Goal: Task Accomplishment & Management: Use online tool/utility

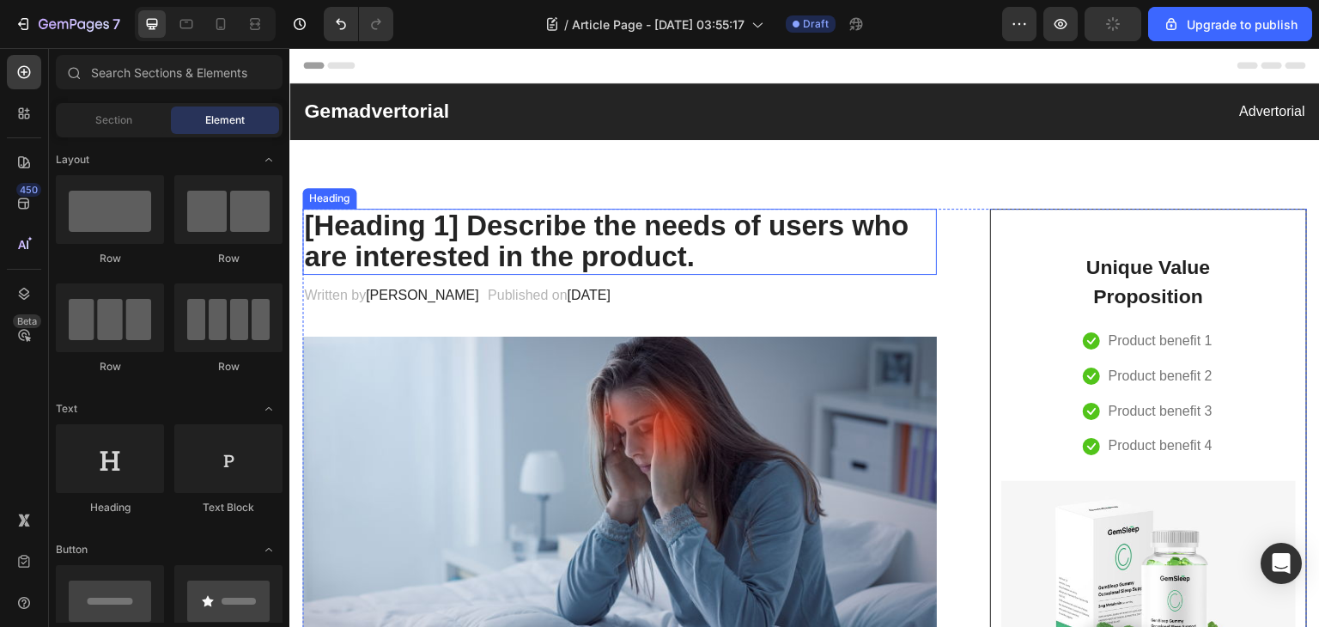
click at [539, 217] on p "[Heading 1] Describe the needs of users who are interested in the product." at bounding box center [619, 241] width 631 height 63
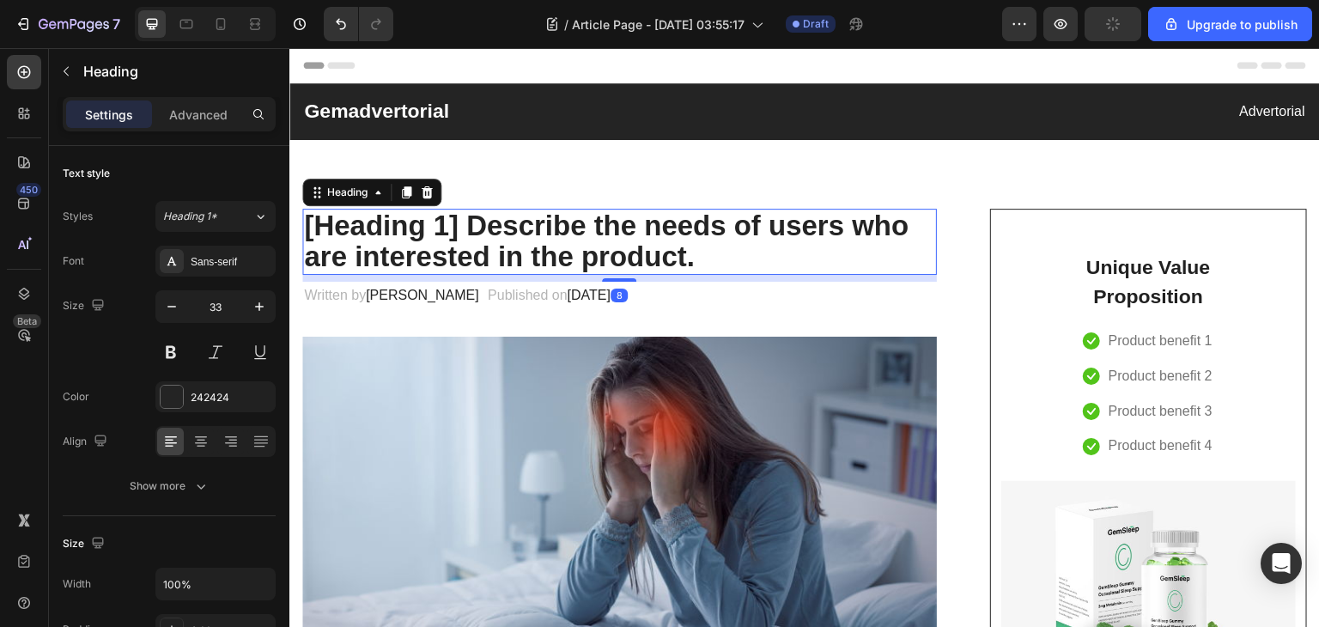
click at [703, 266] on p "[Heading 1] Describe the needs of users who are interested in the product." at bounding box center [619, 241] width 631 height 63
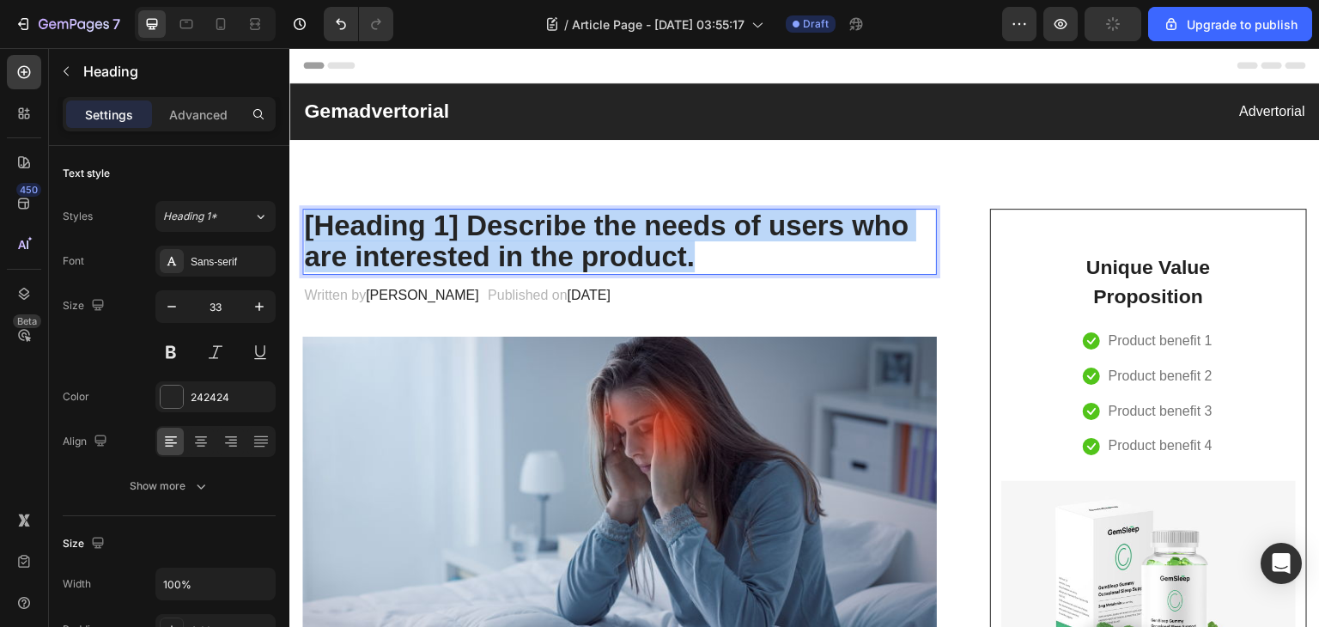
drag, startPoint x: 715, startPoint y: 259, endPoint x: 306, endPoint y: 231, distance: 409.8
click at [306, 231] on p "[Heading 1] Describe the needs of users who are interested in the product." at bounding box center [619, 241] width 631 height 63
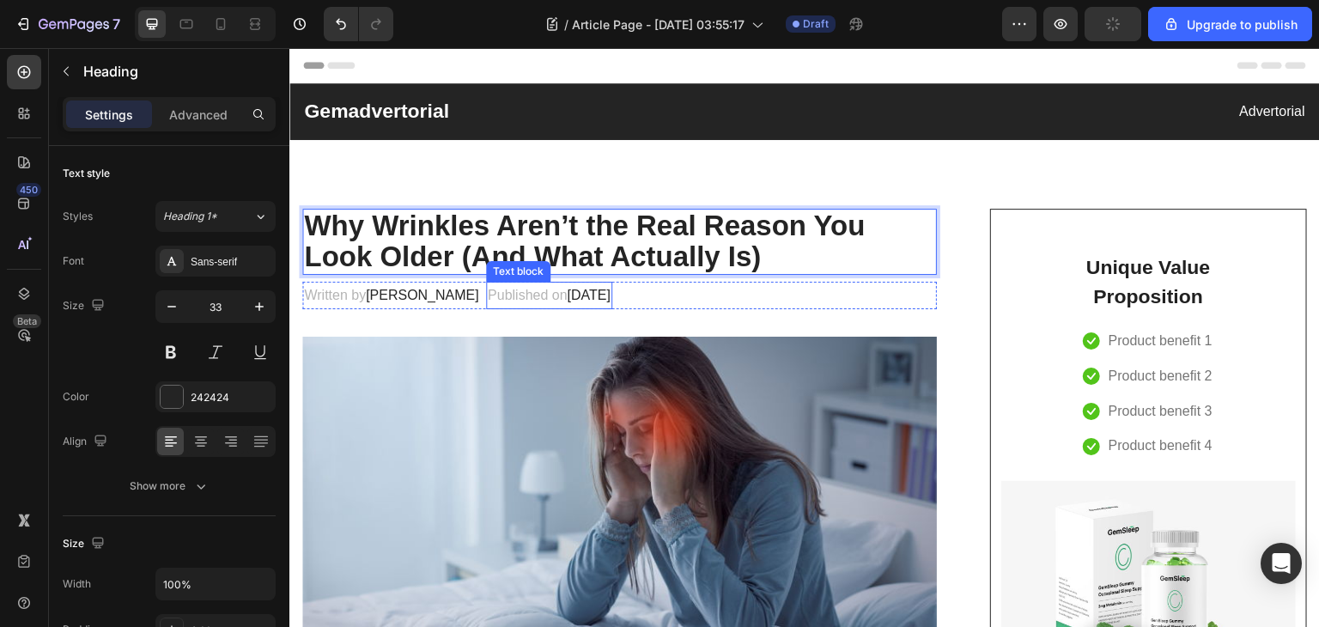
click at [488, 295] on p "Published on [DATE]" at bounding box center [549, 295] width 123 height 25
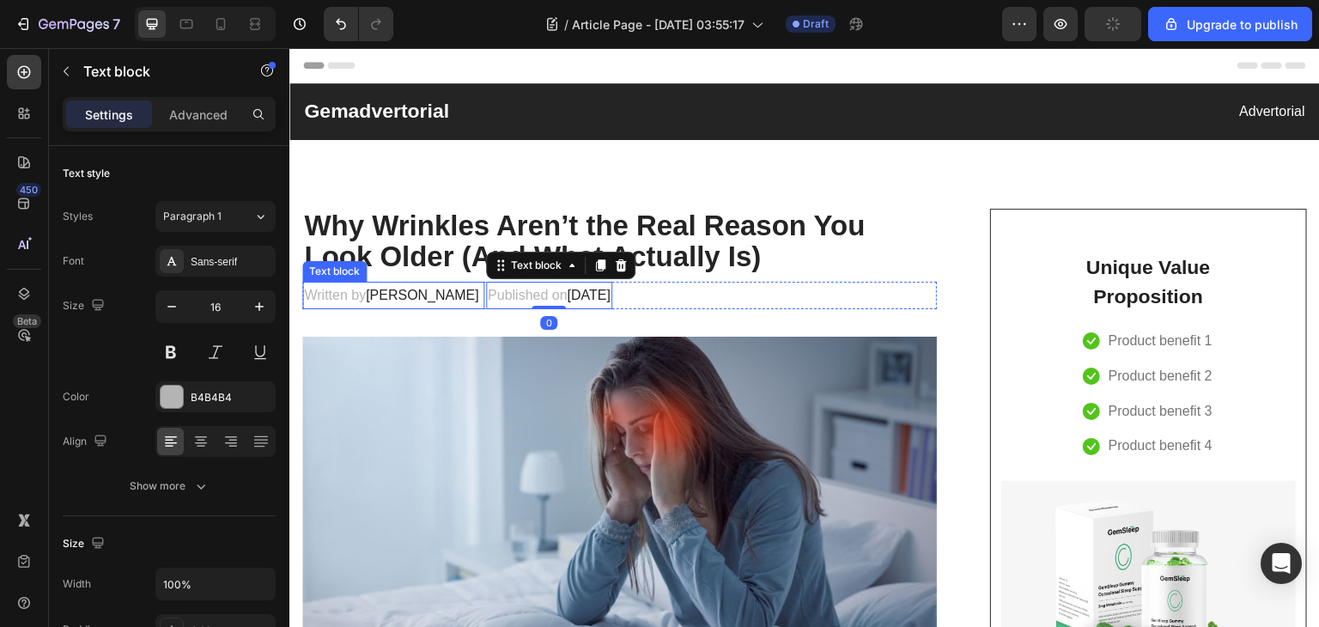
click at [409, 290] on span "[PERSON_NAME]" at bounding box center [422, 295] width 113 height 15
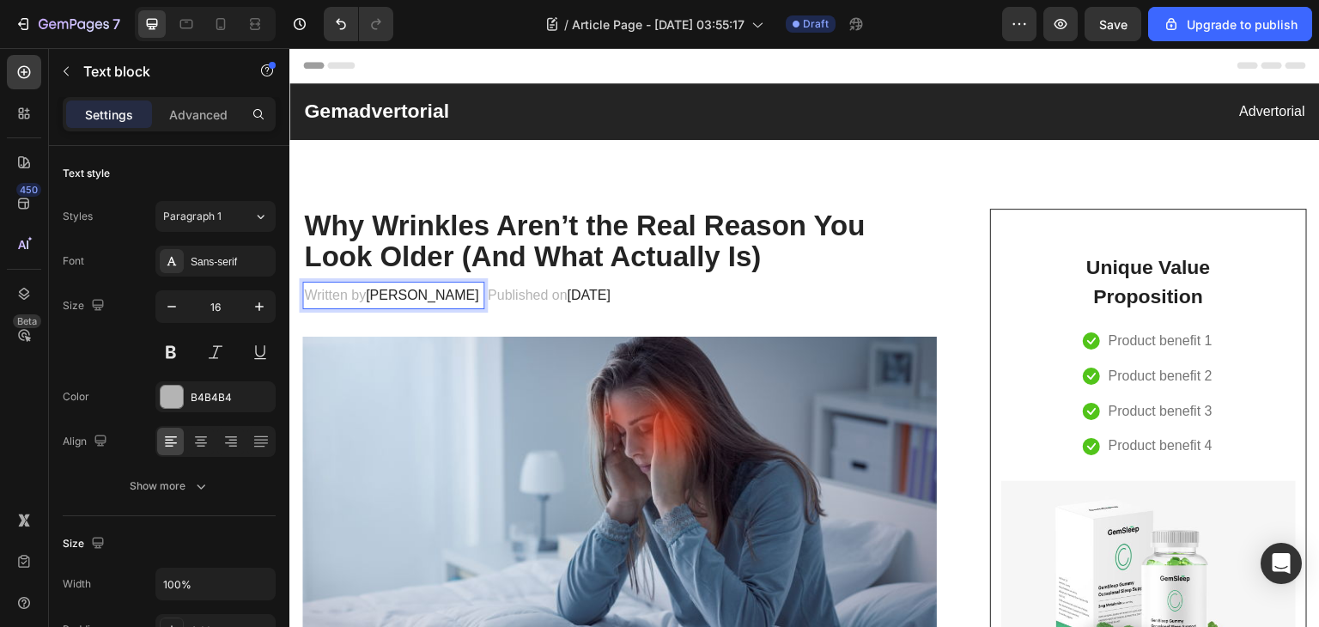
click at [392, 297] on span "[PERSON_NAME]" at bounding box center [422, 295] width 113 height 15
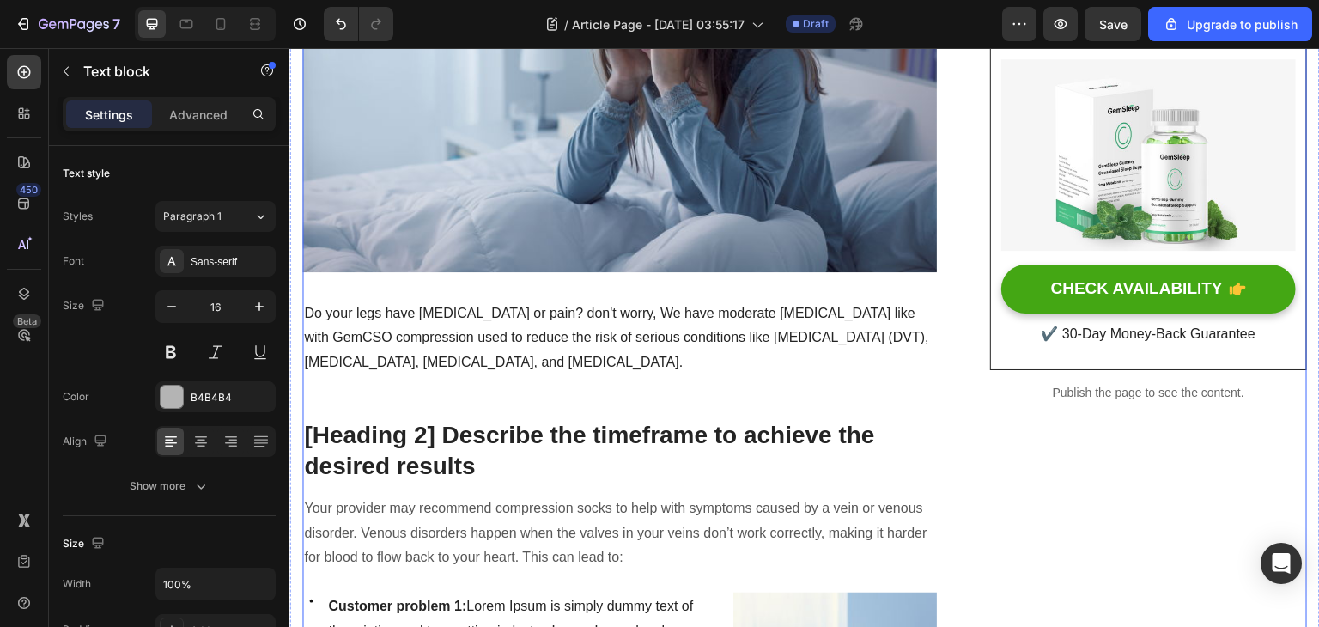
scroll to position [424, 0]
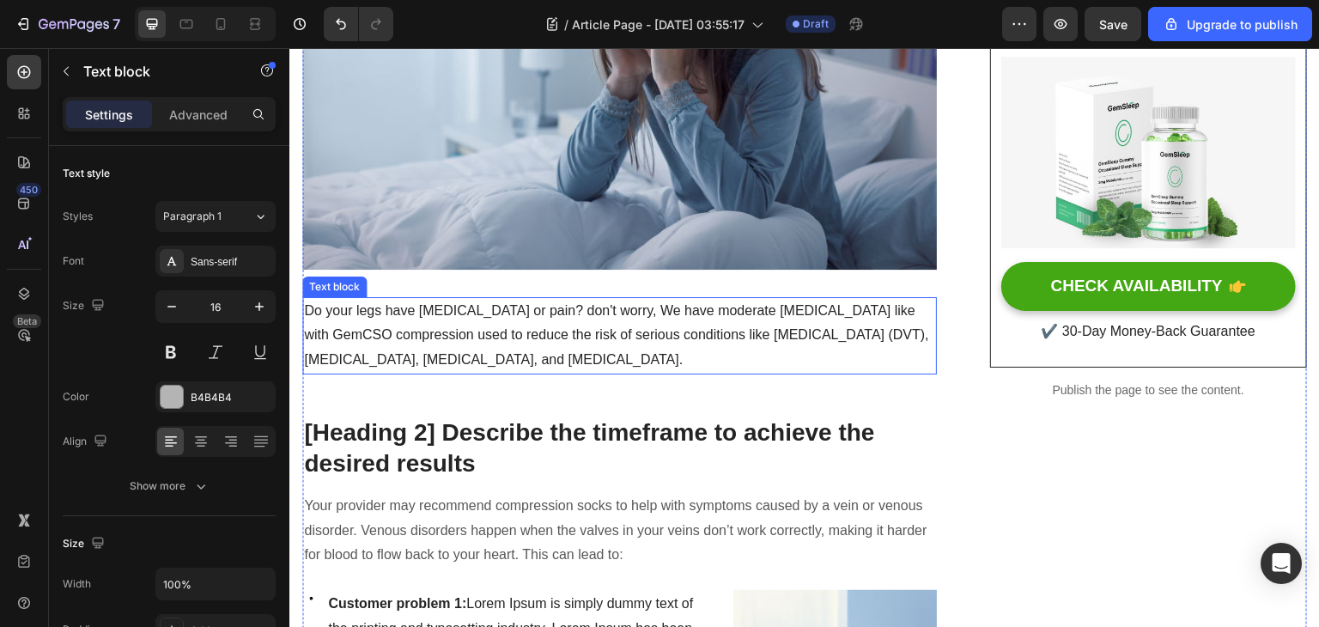
click at [450, 349] on p "Do your legs have [MEDICAL_DATA] or pain? don't worry, We have moderate [MEDICA…" at bounding box center [619, 336] width 631 height 74
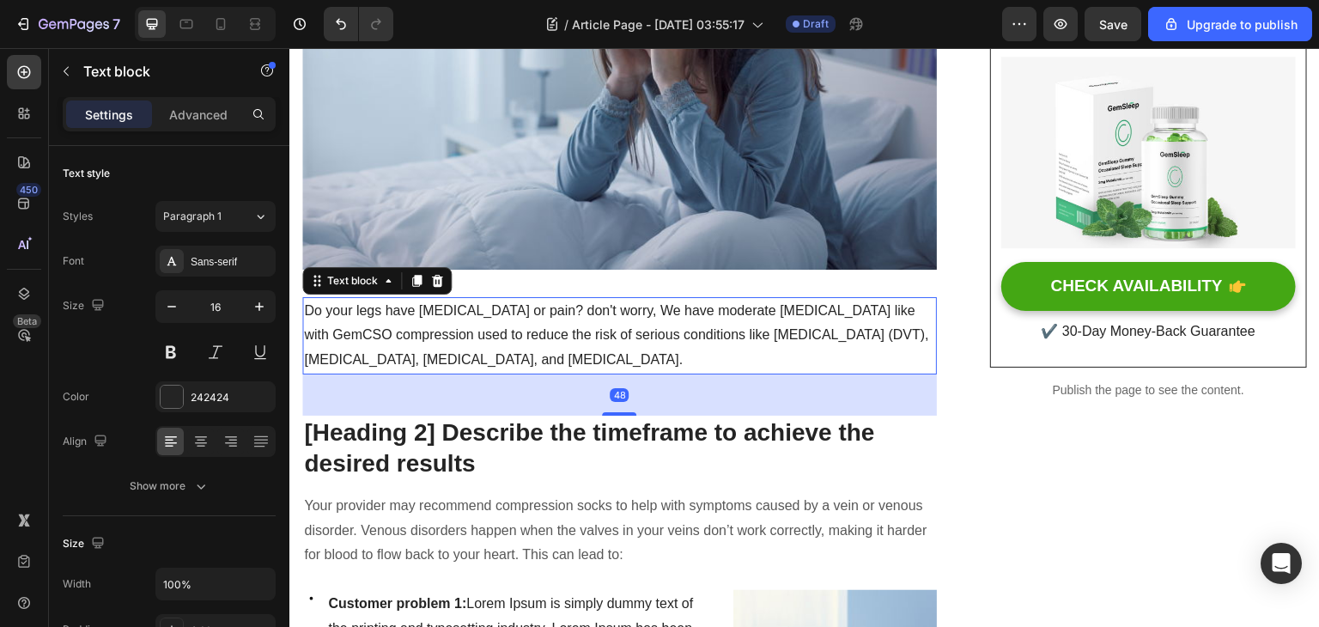
click at [612, 349] on p "Do your legs have [MEDICAL_DATA] or pain? don't worry, We have moderate [MEDICA…" at bounding box center [619, 336] width 631 height 74
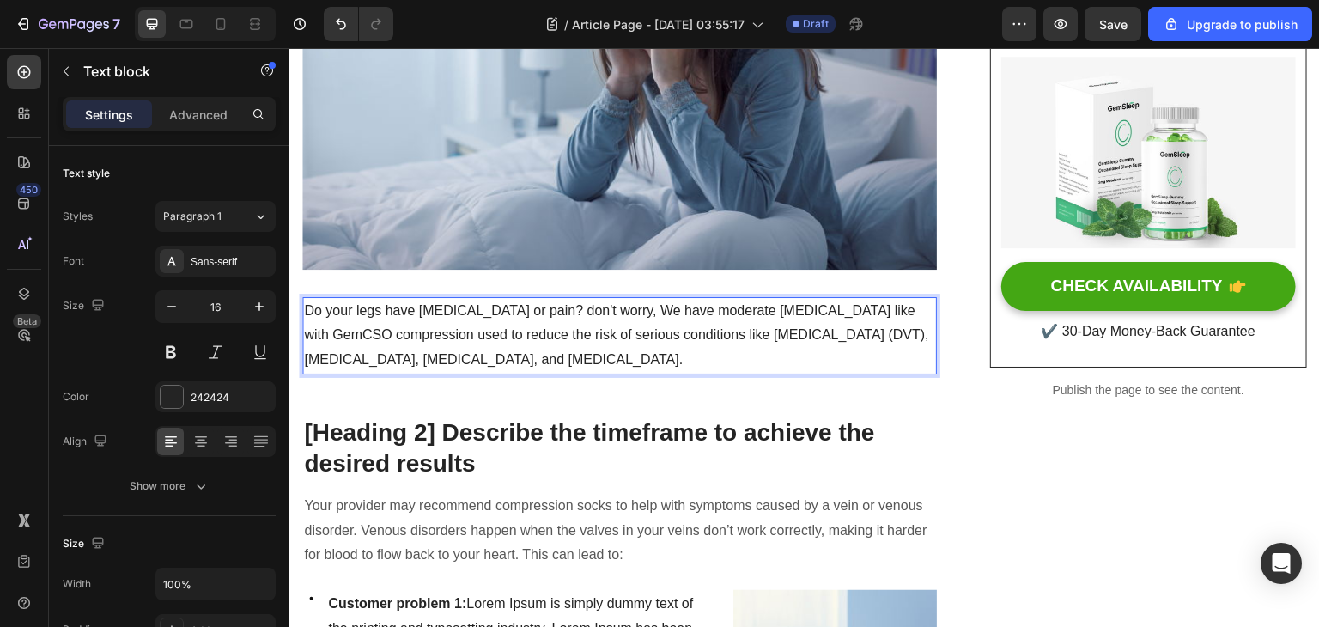
drag, startPoint x: 642, startPoint y: 352, endPoint x: 307, endPoint y: 297, distance: 339.5
click at [307, 299] on p "Do your legs have [MEDICAL_DATA] or pain? don't worry, We have moderate [MEDICA…" at bounding box center [619, 336] width 631 height 74
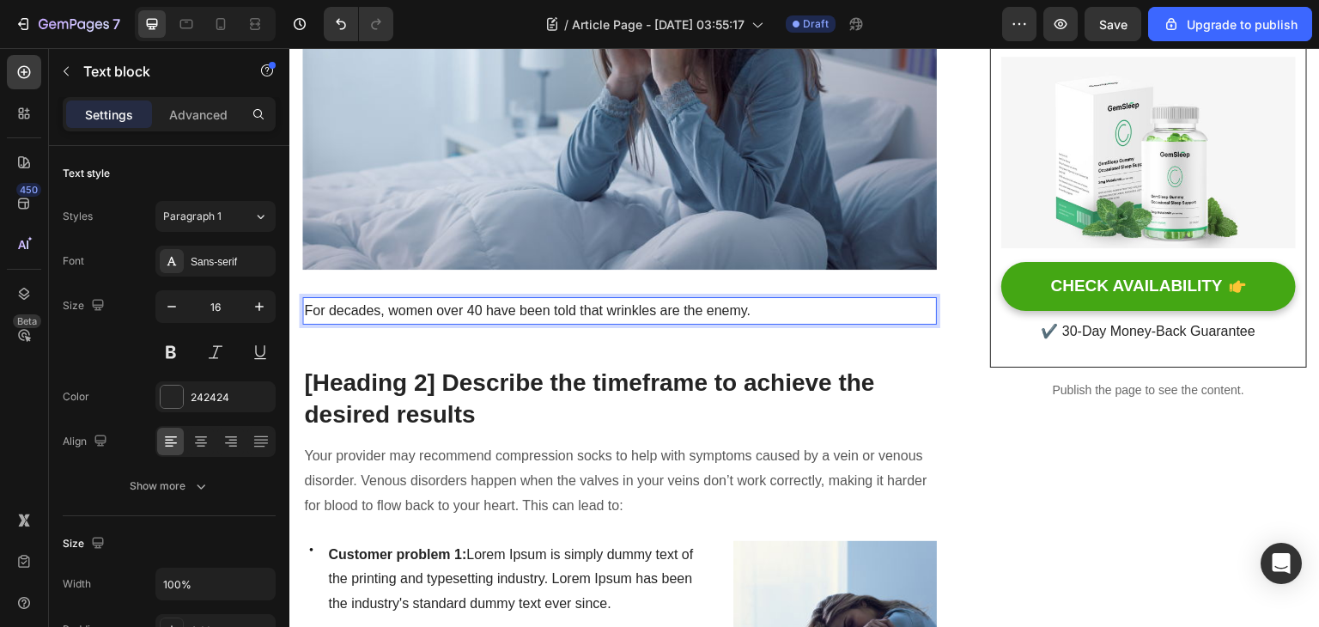
click at [782, 301] on p "For decades, women over 40 have been told that wrinkles are the enemy." at bounding box center [619, 311] width 631 height 25
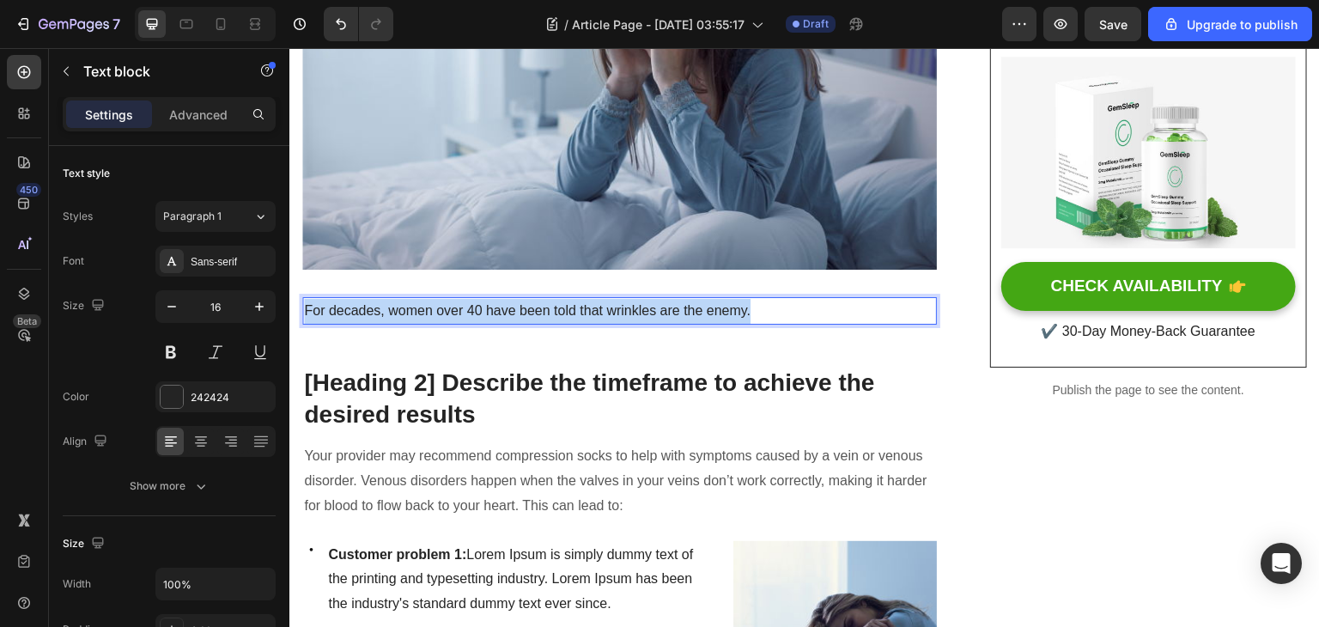
drag, startPoint x: 679, startPoint y: 302, endPoint x: 303, endPoint y: 303, distance: 376.2
click at [304, 303] on p "For decades, women over 40 have been told that wrinkles are the enemy." at bounding box center [619, 311] width 631 height 25
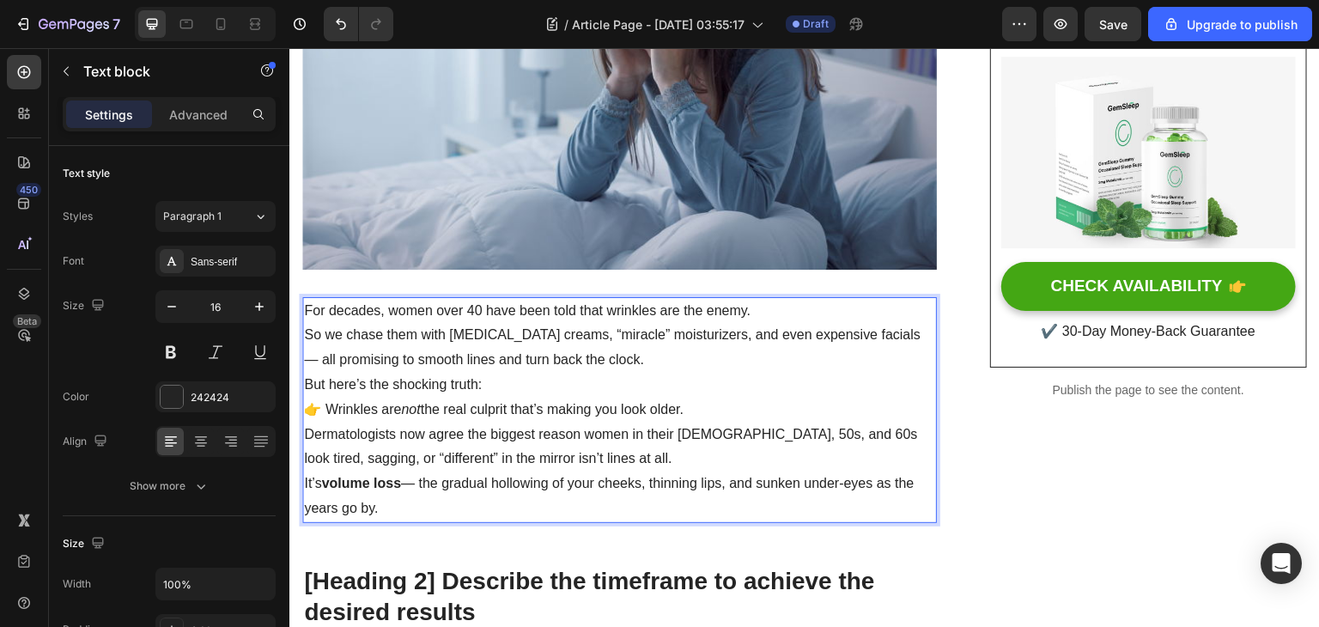
click at [762, 309] on p "For decades, women over 40 have been told that wrinkles are the enemy." at bounding box center [619, 311] width 631 height 25
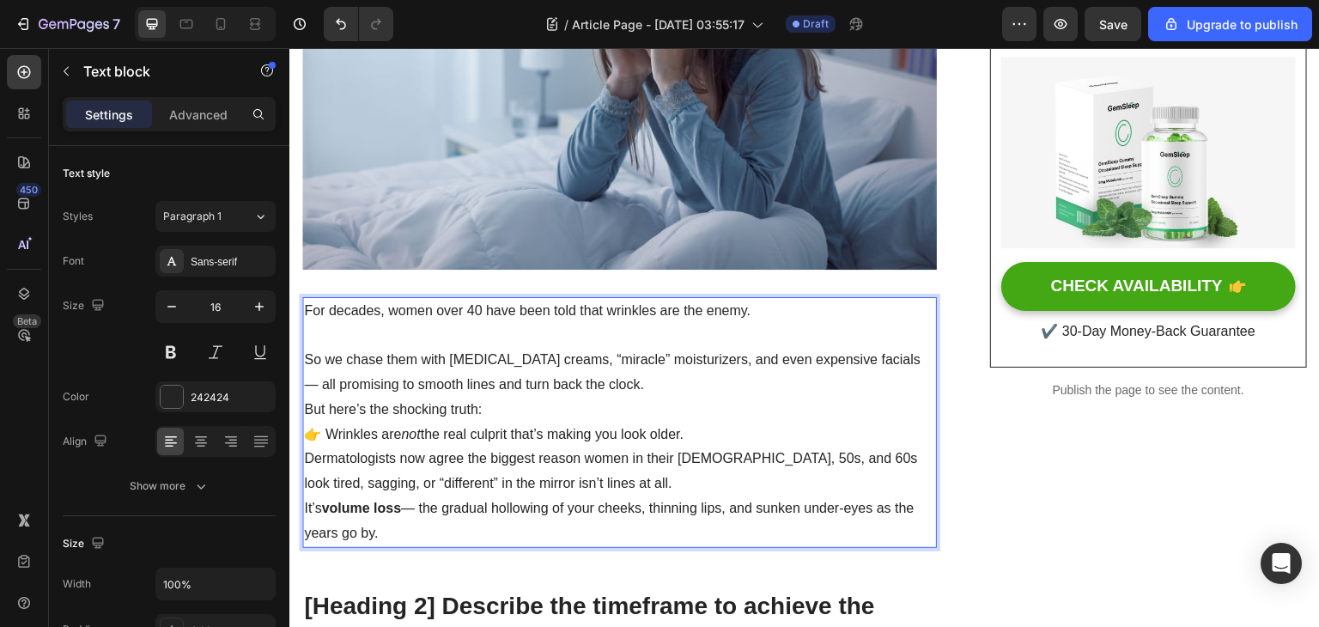
click at [636, 381] on p "So we chase them with [MEDICAL_DATA] creams, “miracle” moisturizers, and even e…" at bounding box center [619, 373] width 631 height 50
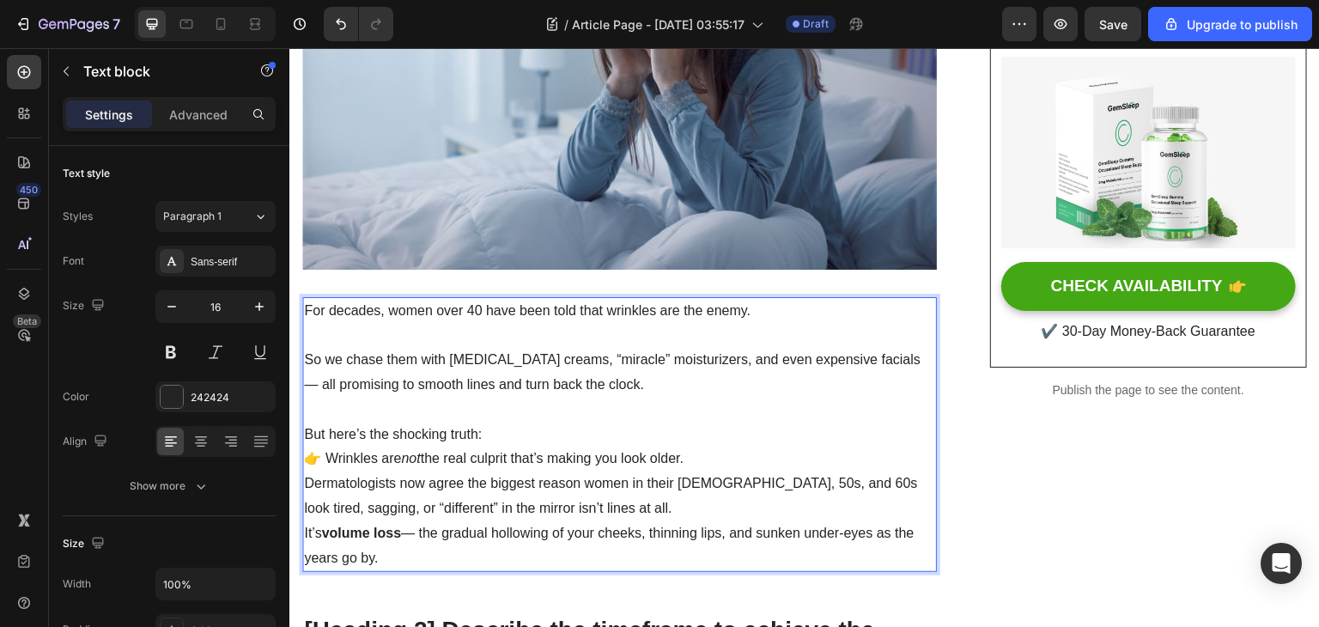
click at [716, 460] on p "👉 Wrinkles are not the real culprit that’s making you look older." at bounding box center [619, 459] width 631 height 25
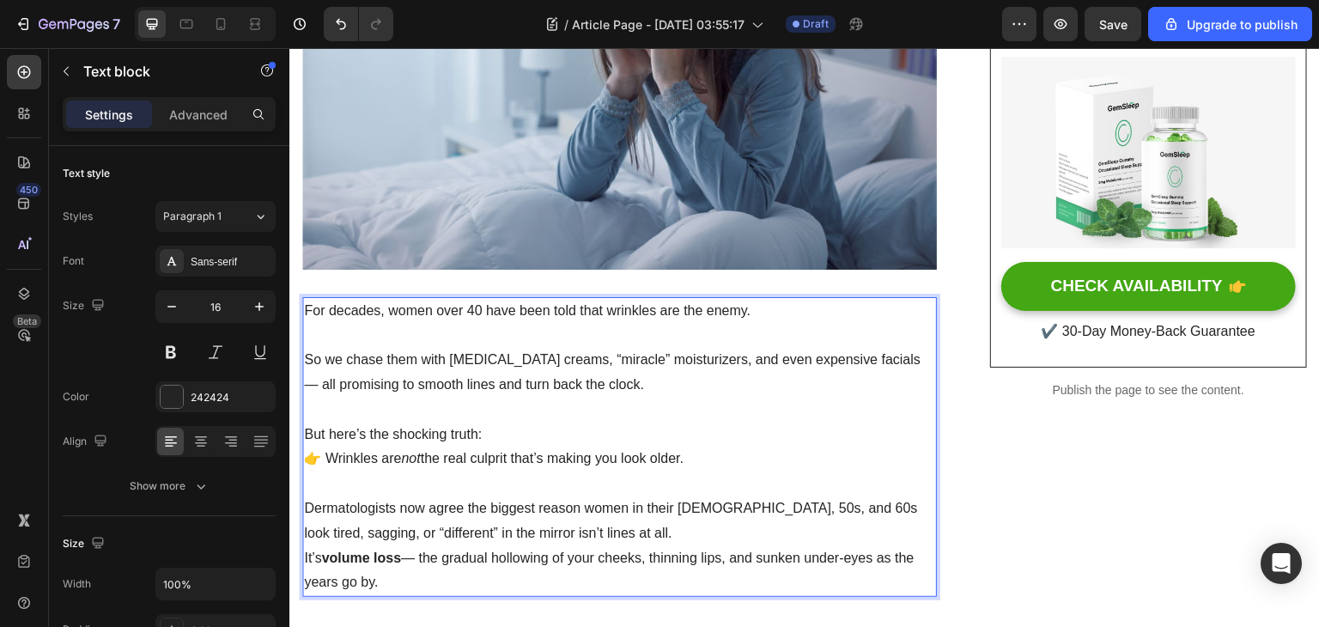
click at [624, 435] on p "But here’s the shocking truth:" at bounding box center [619, 435] width 631 height 25
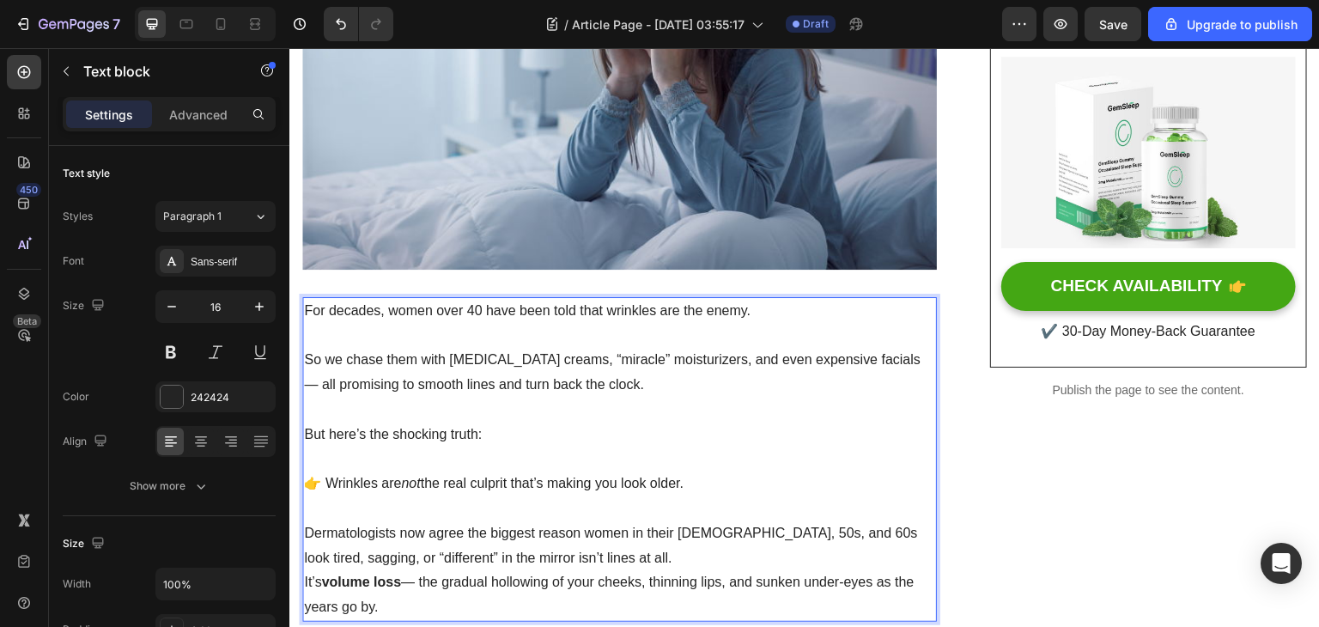
click at [567, 549] on p "Dermatologists now agree the biggest reason women in their [DEMOGRAPHIC_DATA], …" at bounding box center [619, 546] width 631 height 50
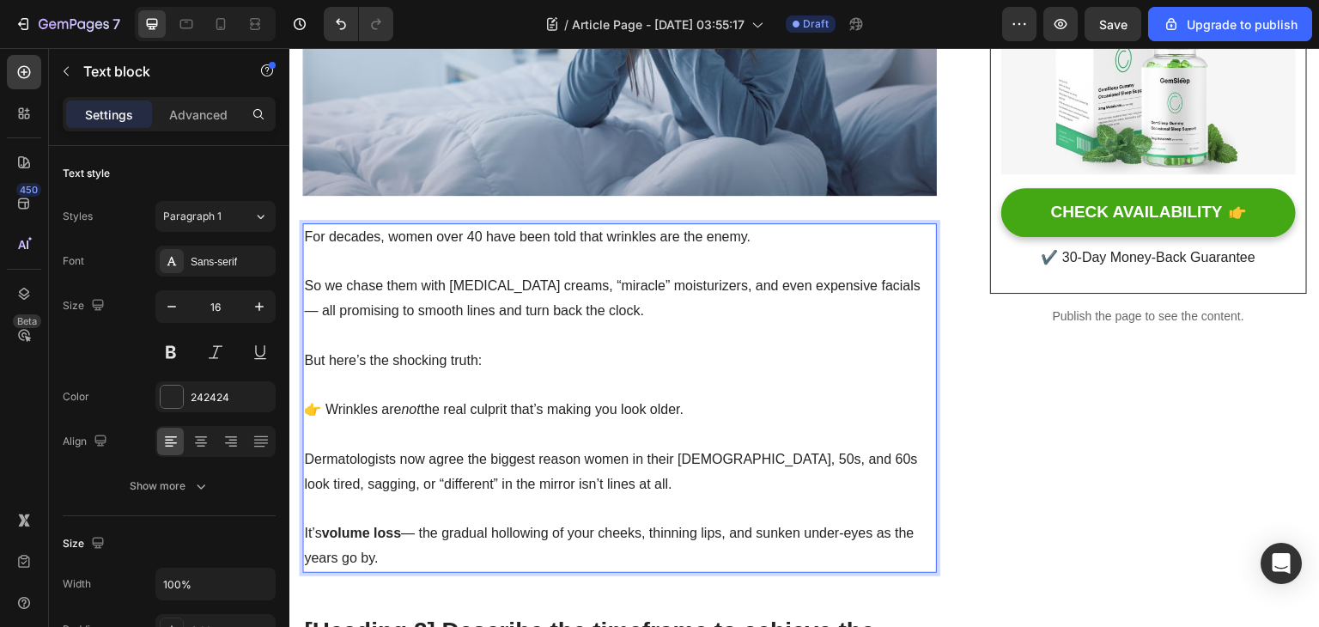
scroll to position [501, 0]
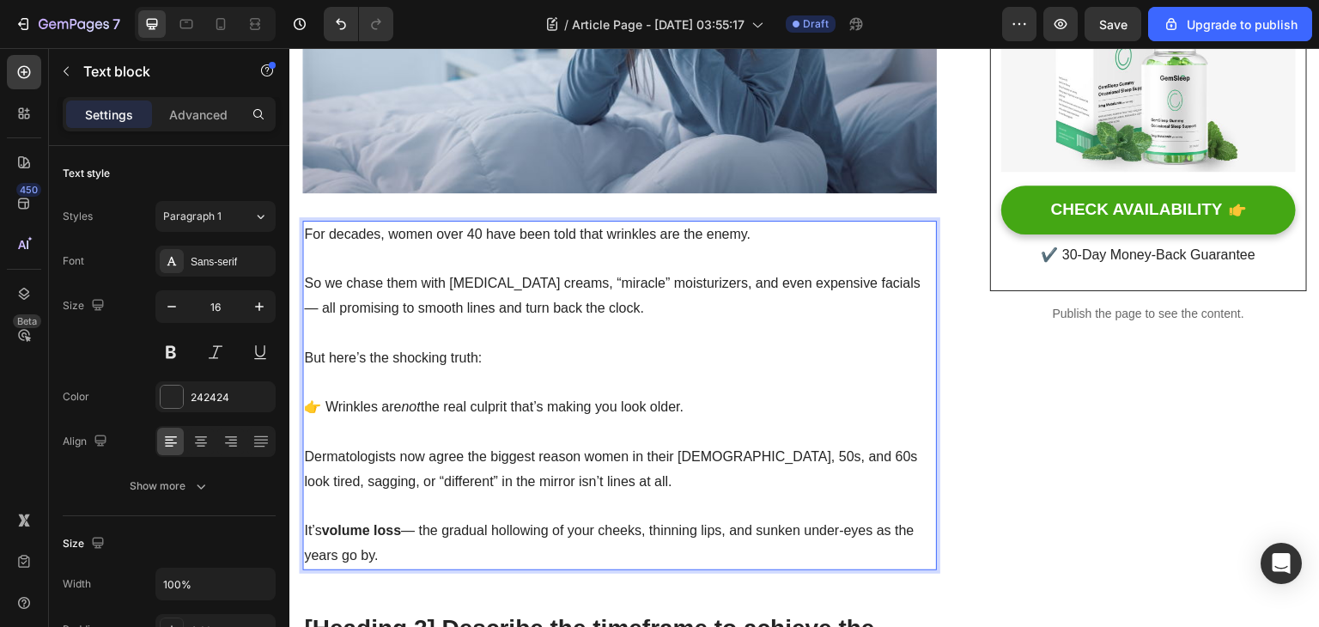
click at [317, 380] on p "Rich Text Editor. Editing area: main" at bounding box center [619, 382] width 631 height 25
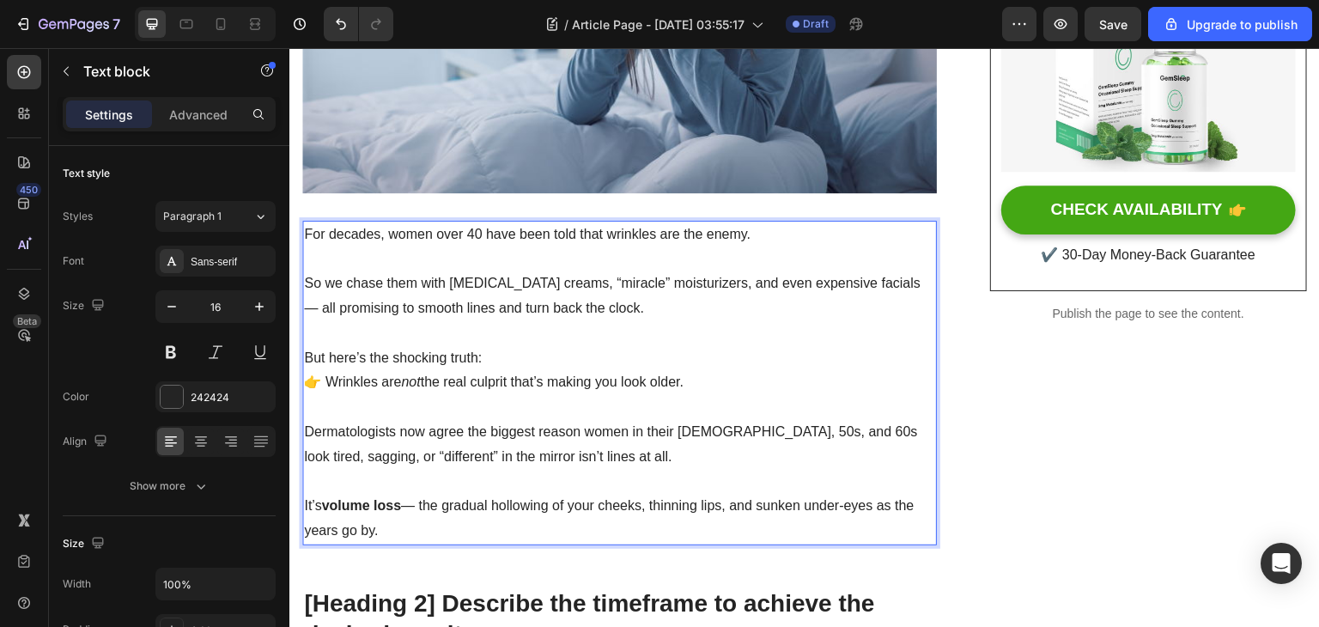
click at [317, 395] on p "Rich Text Editor. Editing area: main" at bounding box center [619, 407] width 631 height 25
click at [484, 350] on p "But here’s the shocking truth:" at bounding box center [619, 358] width 631 height 25
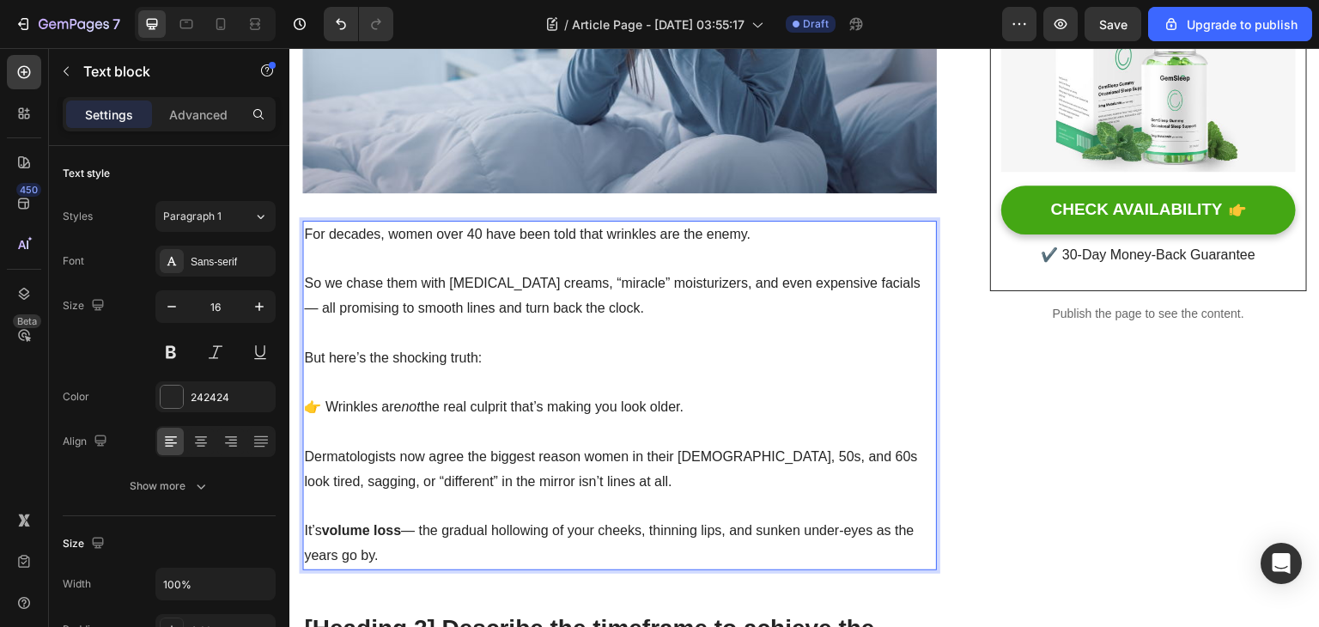
click at [382, 331] on p "Rich Text Editor. Editing area: main" at bounding box center [619, 333] width 631 height 25
click at [372, 255] on p "Rich Text Editor. Editing area: main" at bounding box center [619, 259] width 631 height 25
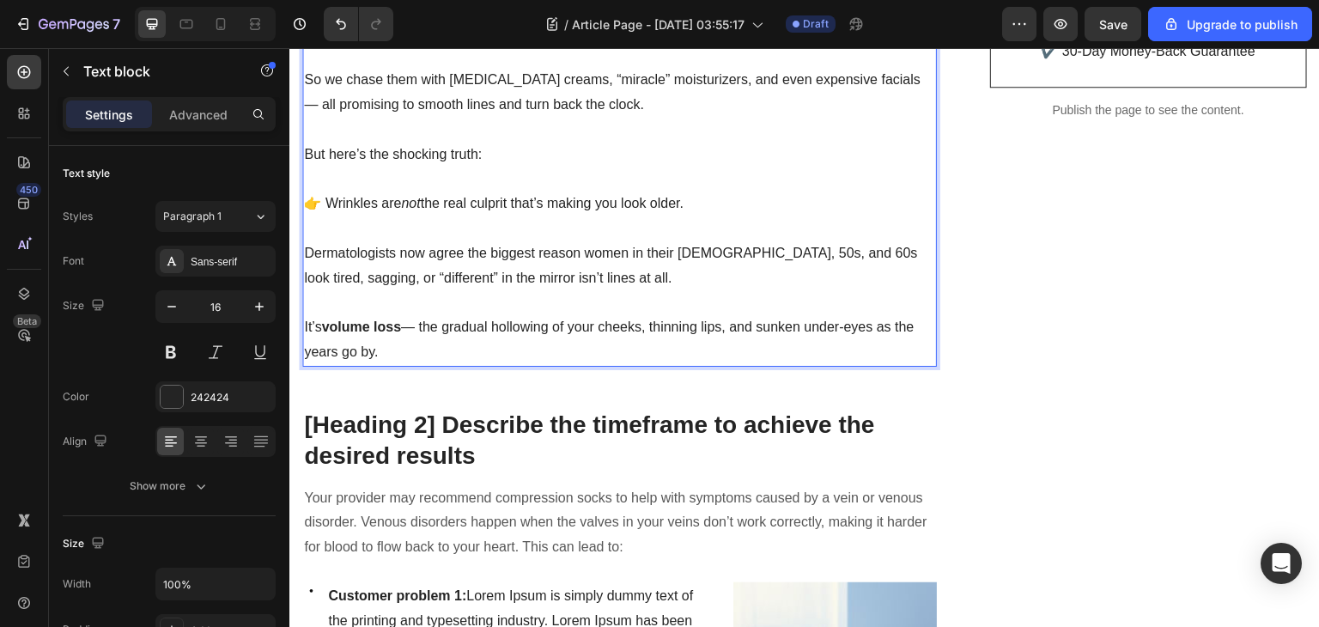
scroll to position [715, 0]
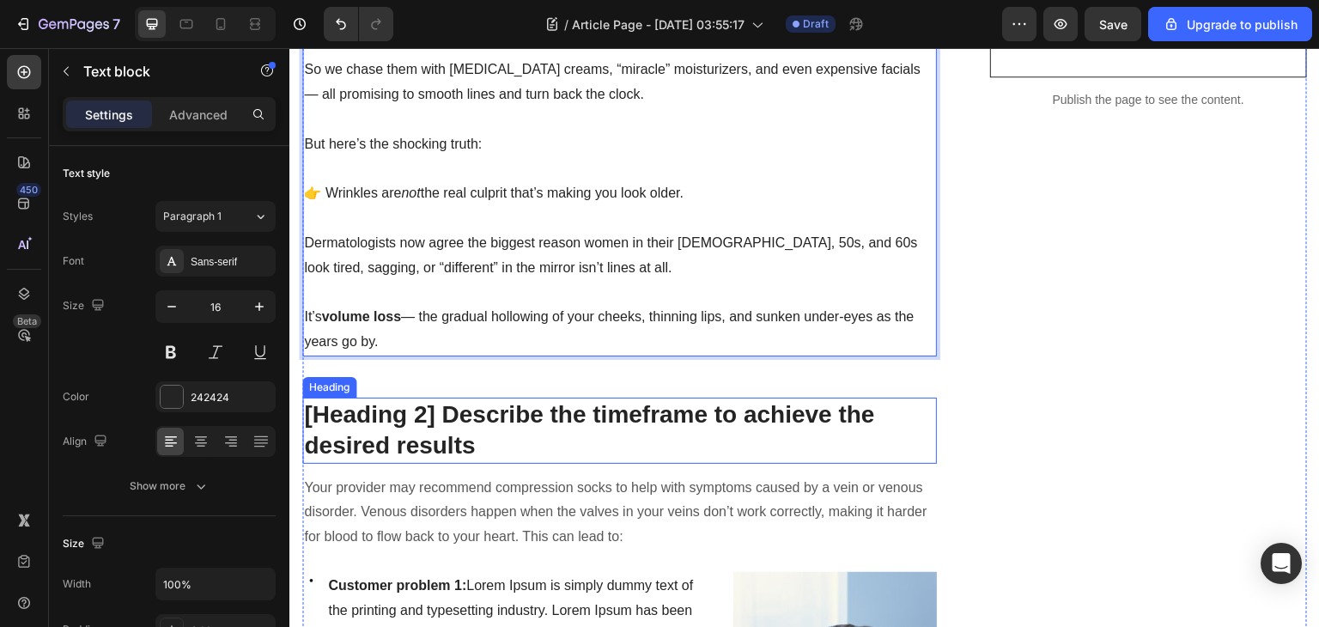
click at [457, 437] on p "[Heading 2] Describe the timeframe to achieve the desired results" at bounding box center [619, 430] width 631 height 63
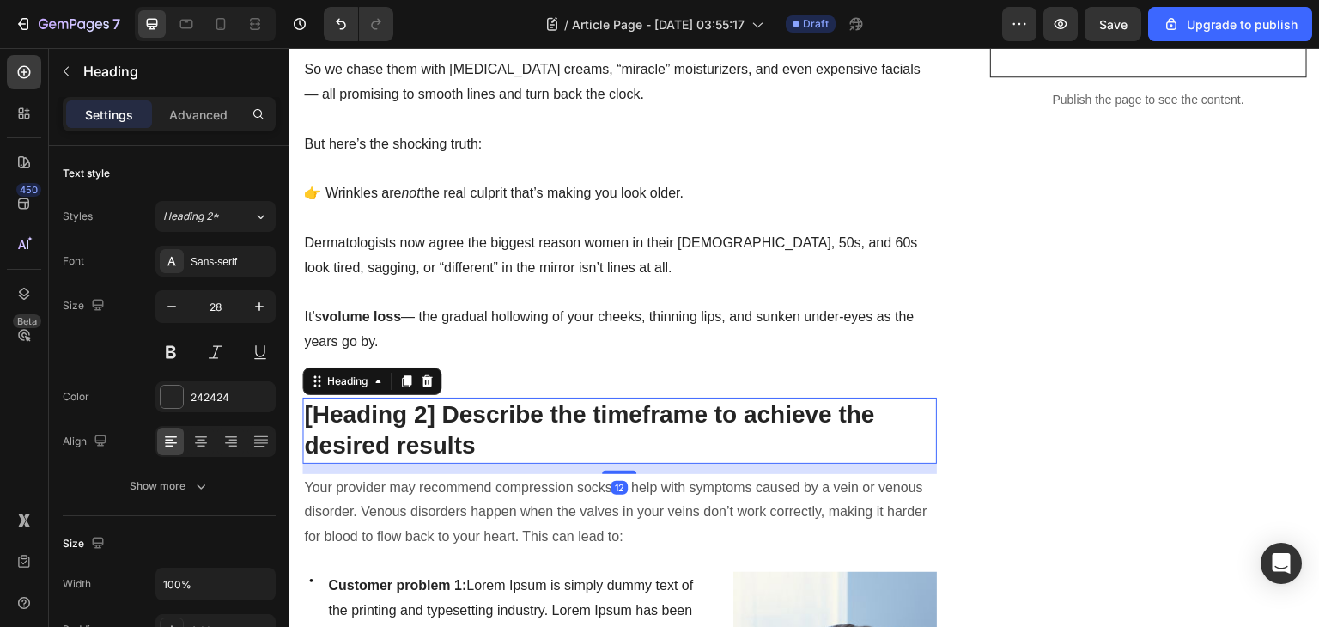
click at [505, 436] on p "[Heading 2] Describe the timeframe to achieve the desired results" at bounding box center [619, 430] width 631 height 63
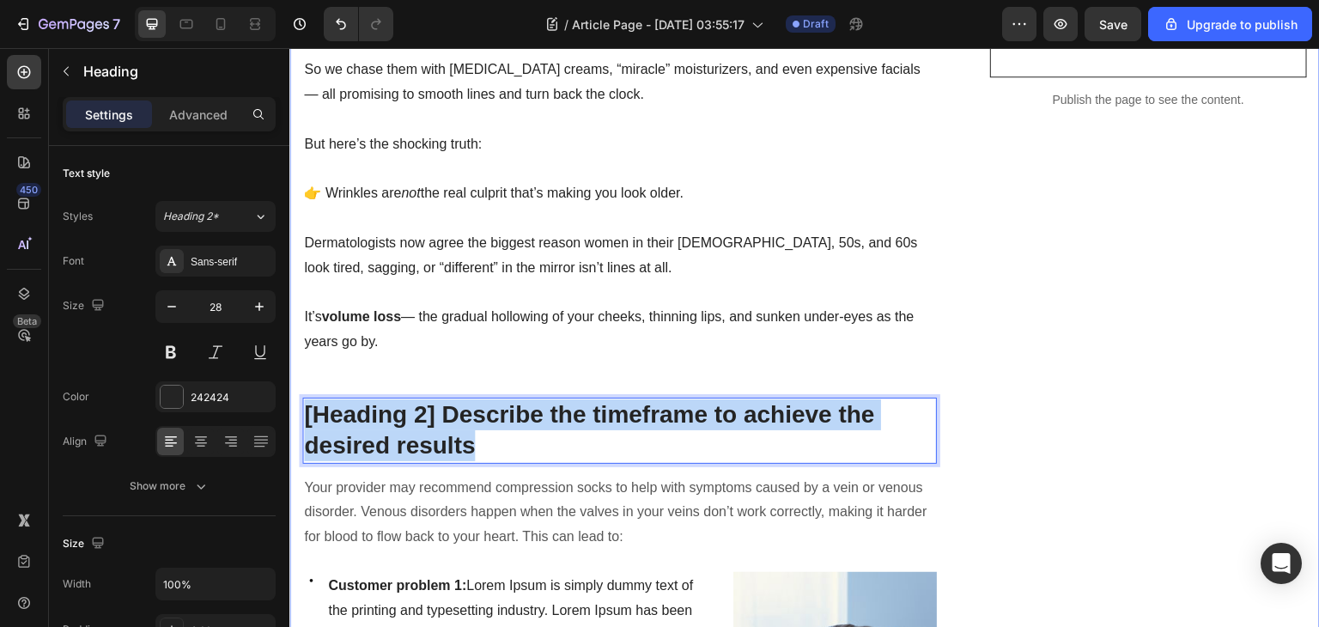
drag, startPoint x: 503, startPoint y: 438, endPoint x: 292, endPoint y: 410, distance: 213.2
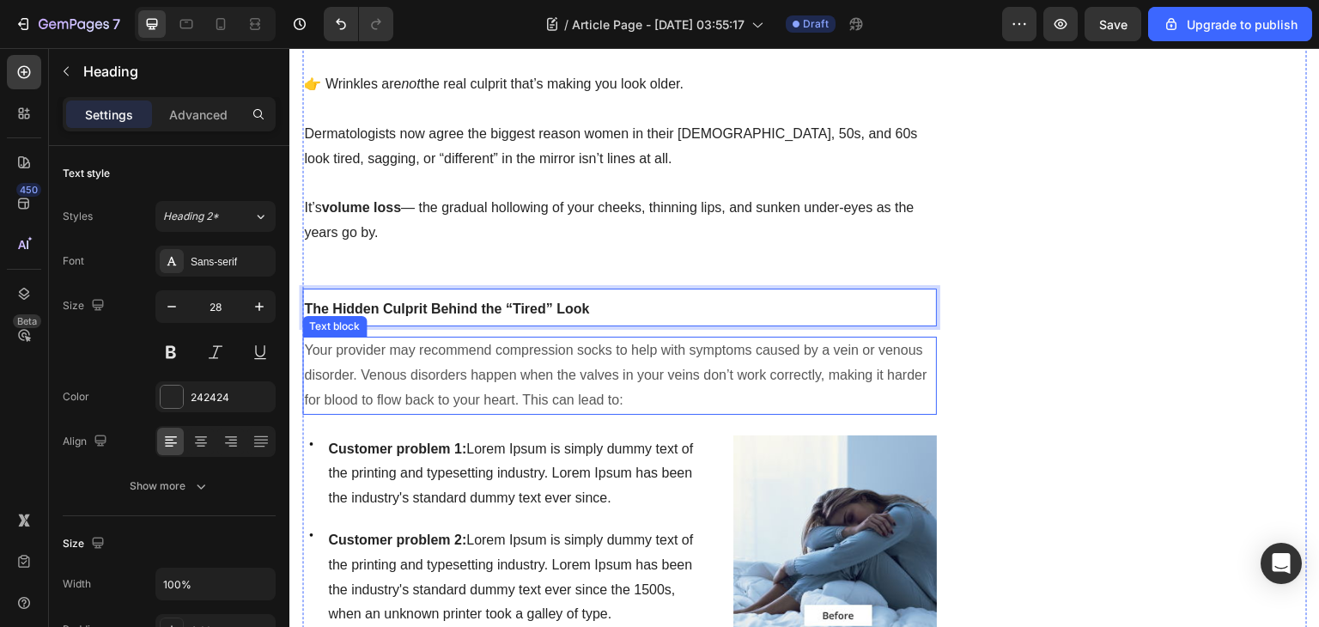
scroll to position [830, 0]
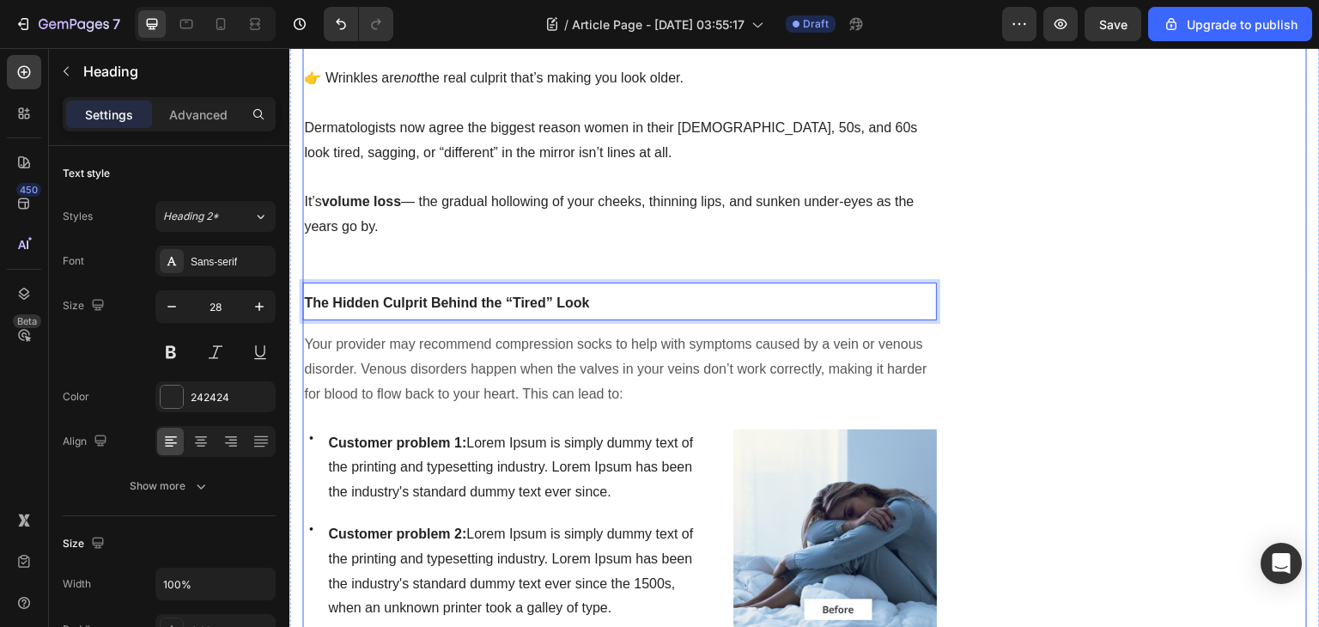
click at [452, 370] on p "Your provider may recommend compression socks to help with symptoms caused by a…" at bounding box center [619, 369] width 631 height 74
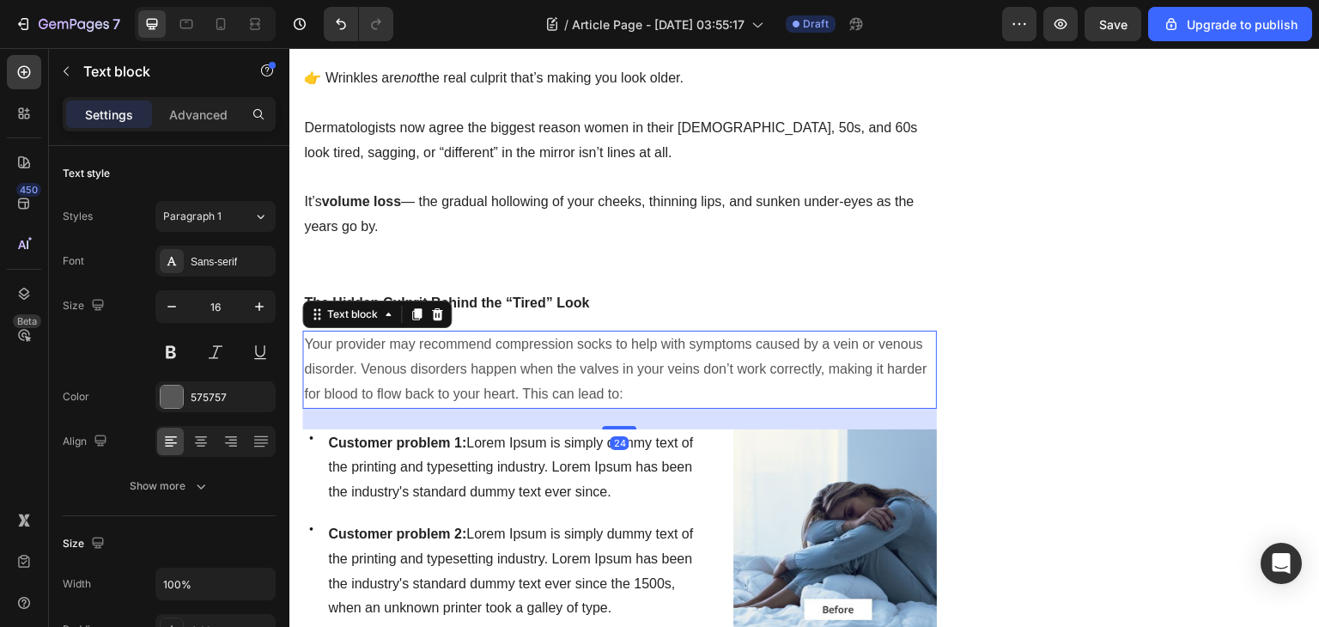
click at [645, 403] on div "Your provider may recommend compression socks to help with symptoms caused by a…" at bounding box center [619, 369] width 635 height 77
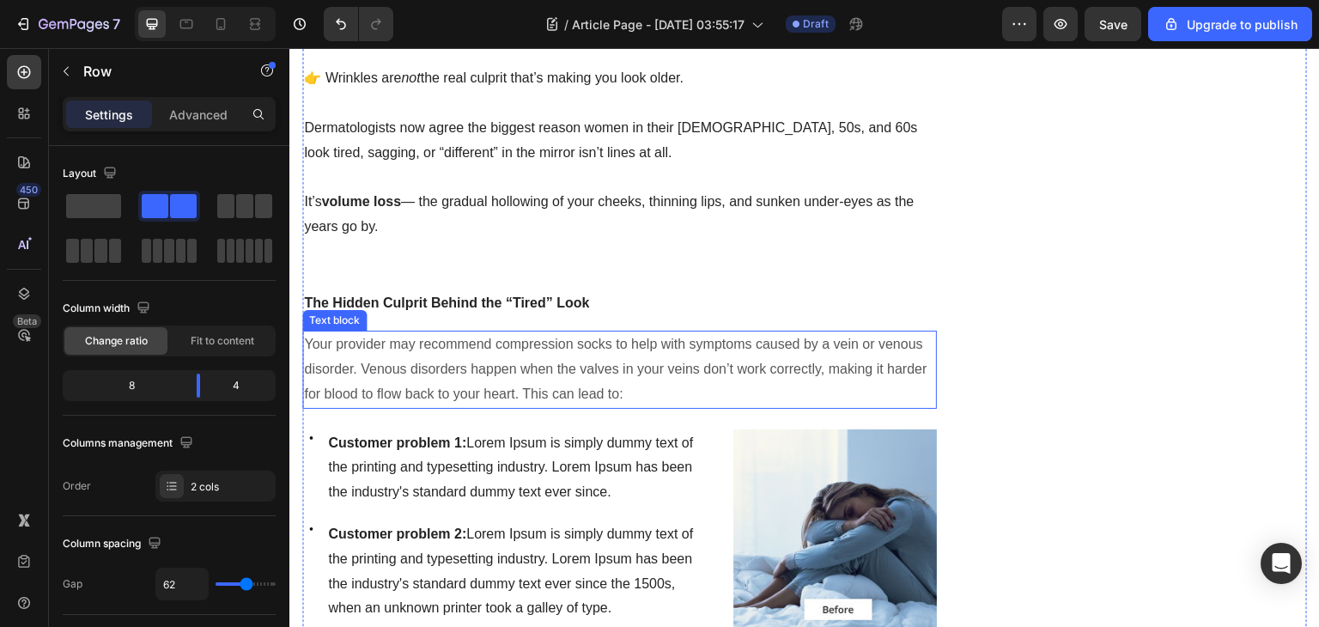
click at [521, 376] on p "Your provider may recommend compression socks to help with symptoms caused by a…" at bounding box center [619, 369] width 631 height 74
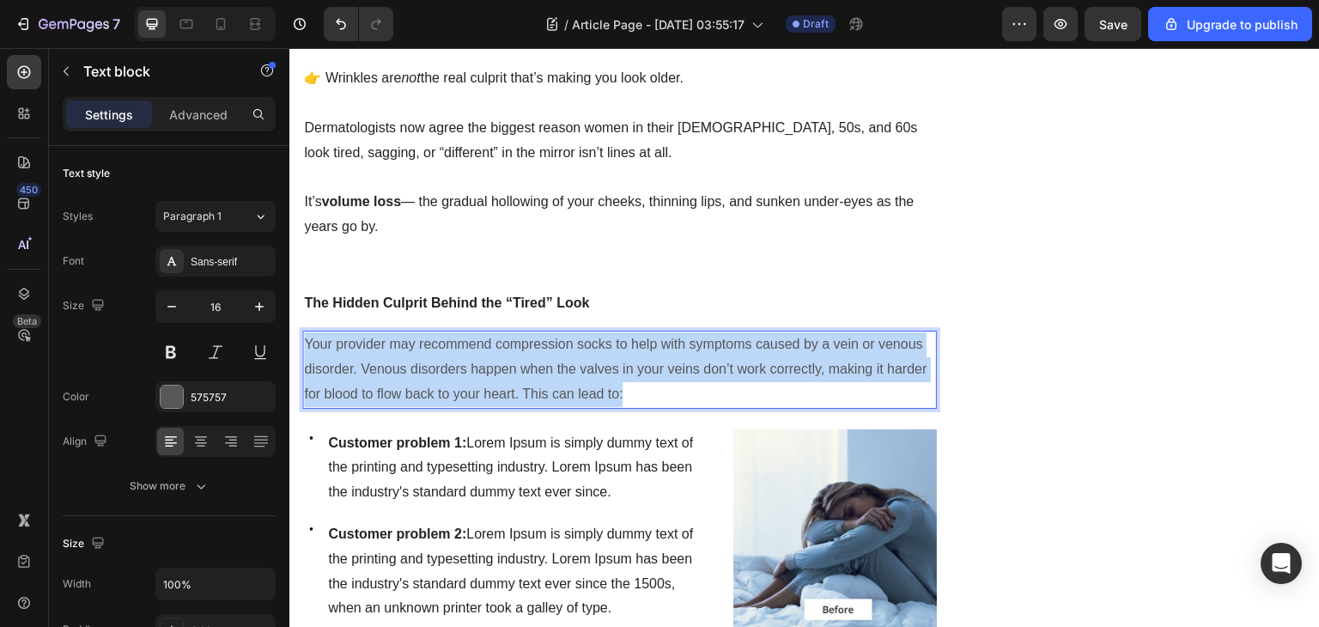
drag, startPoint x: 681, startPoint y: 392, endPoint x: 307, endPoint y: 344, distance: 377.6
click at [307, 344] on p "Your provider may recommend compression socks to help with symptoms caused by a…" at bounding box center [619, 369] width 631 height 74
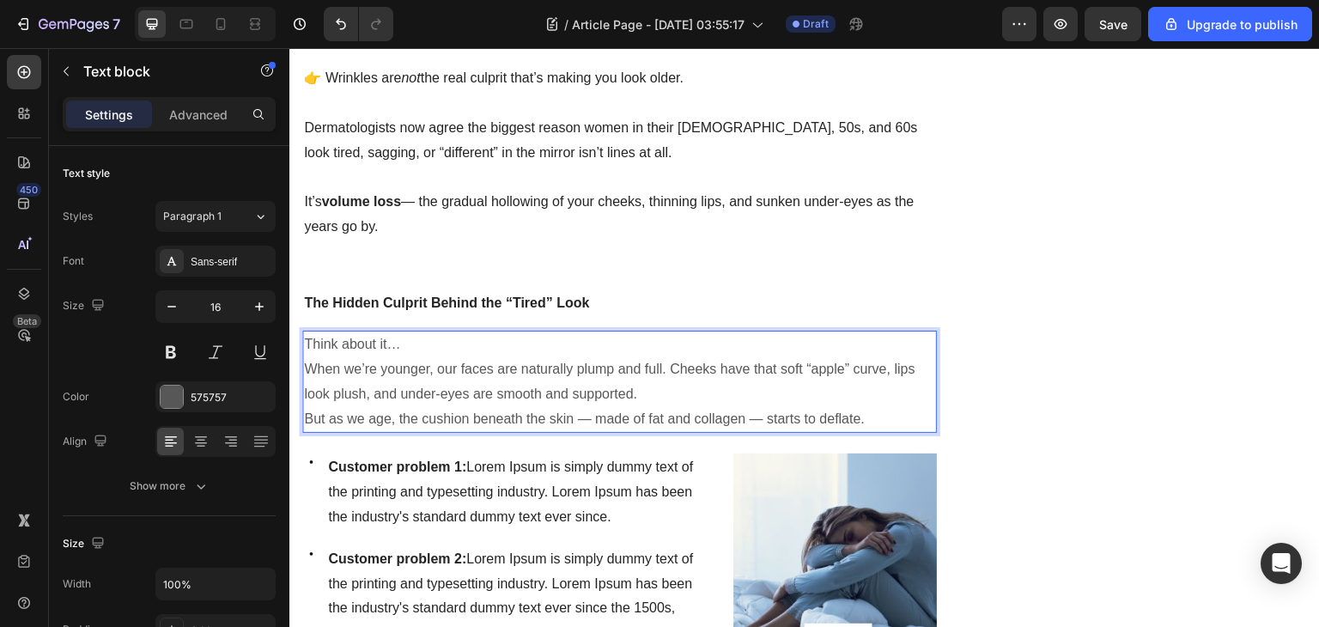
click at [237, 28] on div at bounding box center [205, 24] width 141 height 34
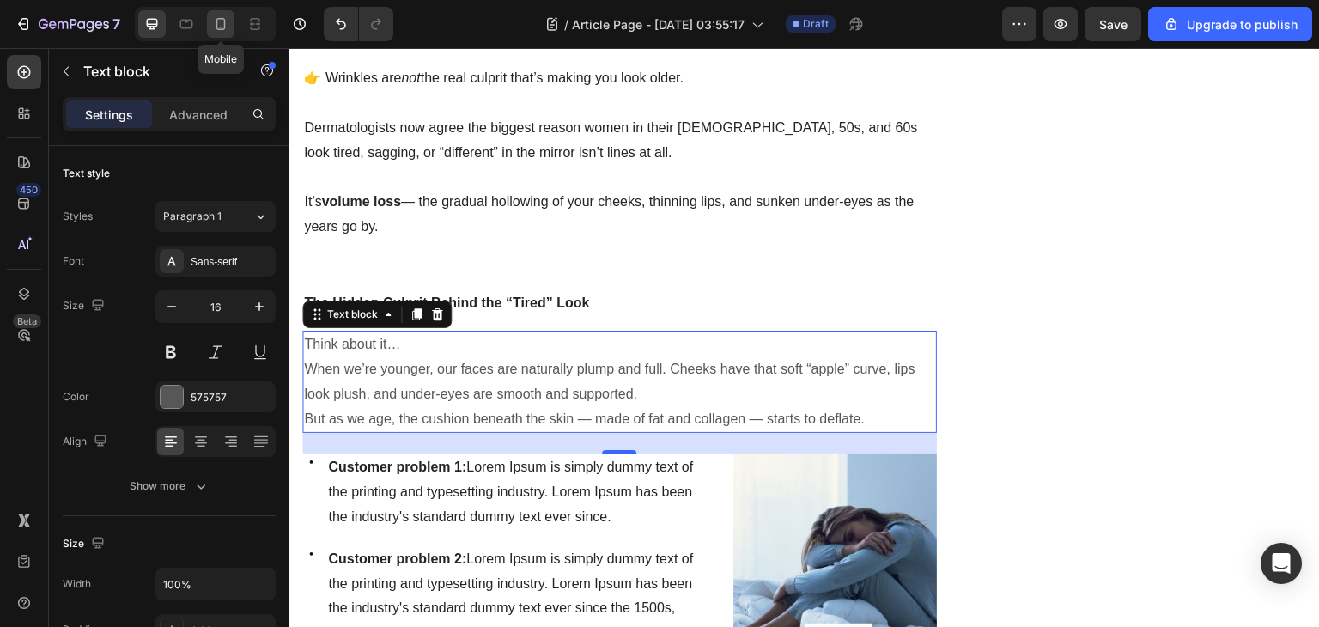
click at [229, 28] on div at bounding box center [220, 23] width 27 height 27
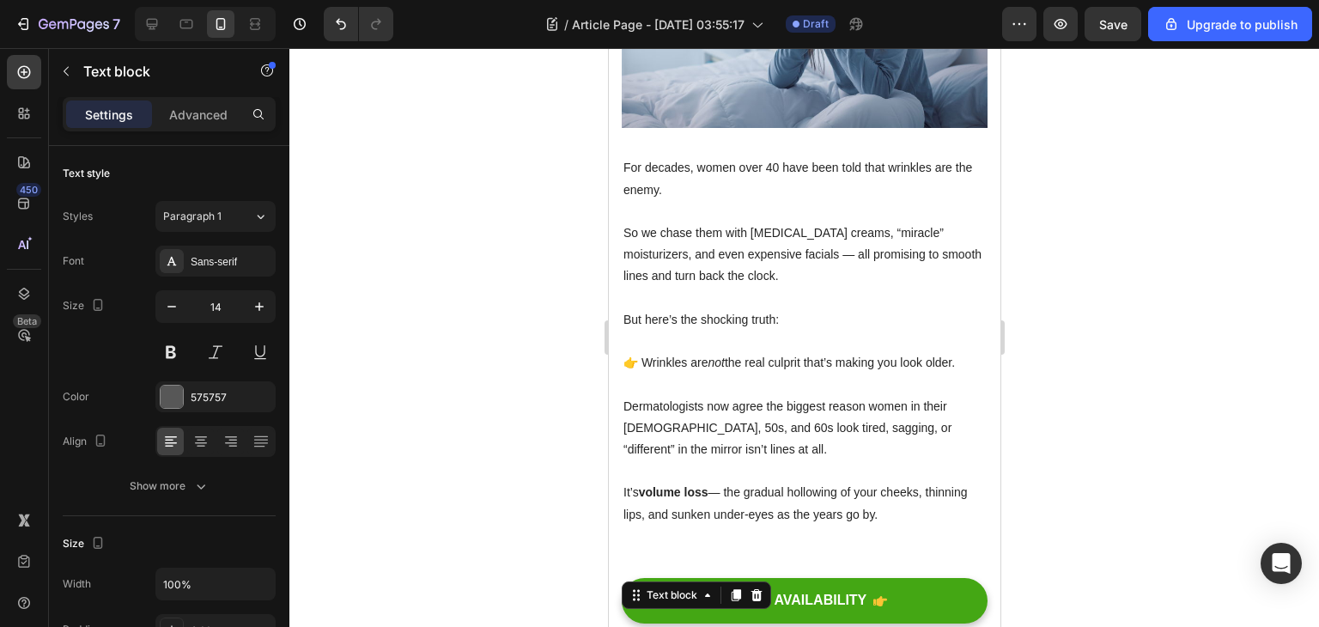
scroll to position [454, 0]
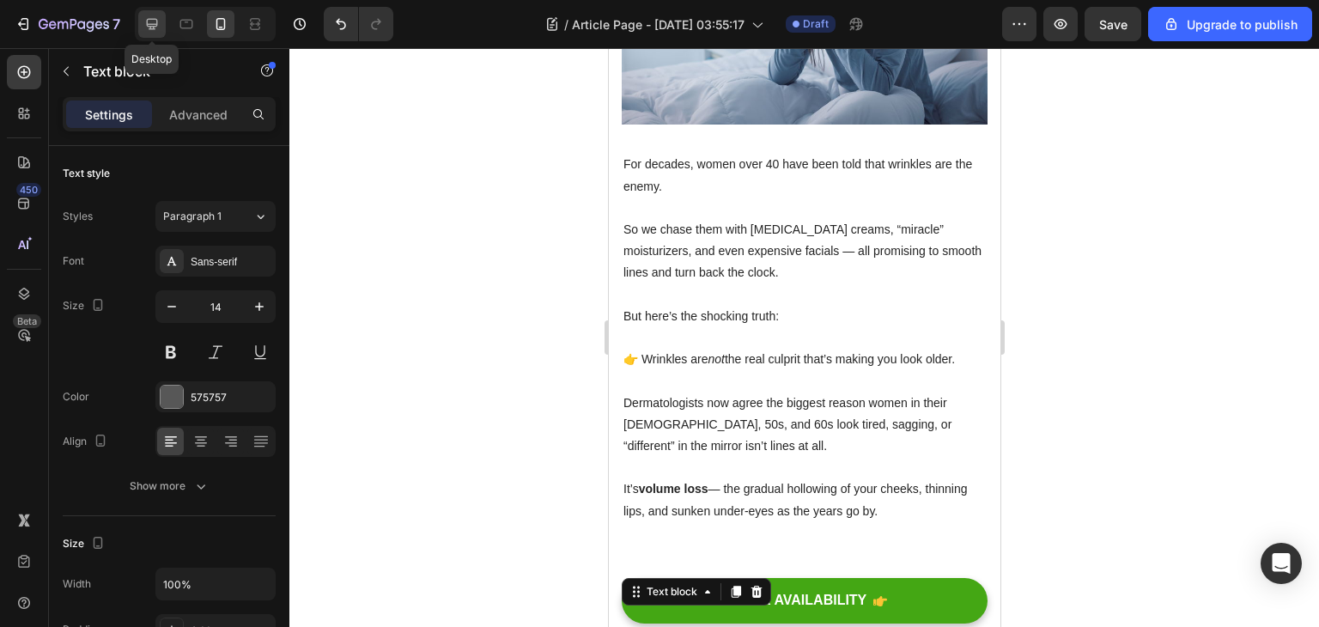
click at [148, 22] on icon at bounding box center [151, 23] width 17 height 17
type input "16"
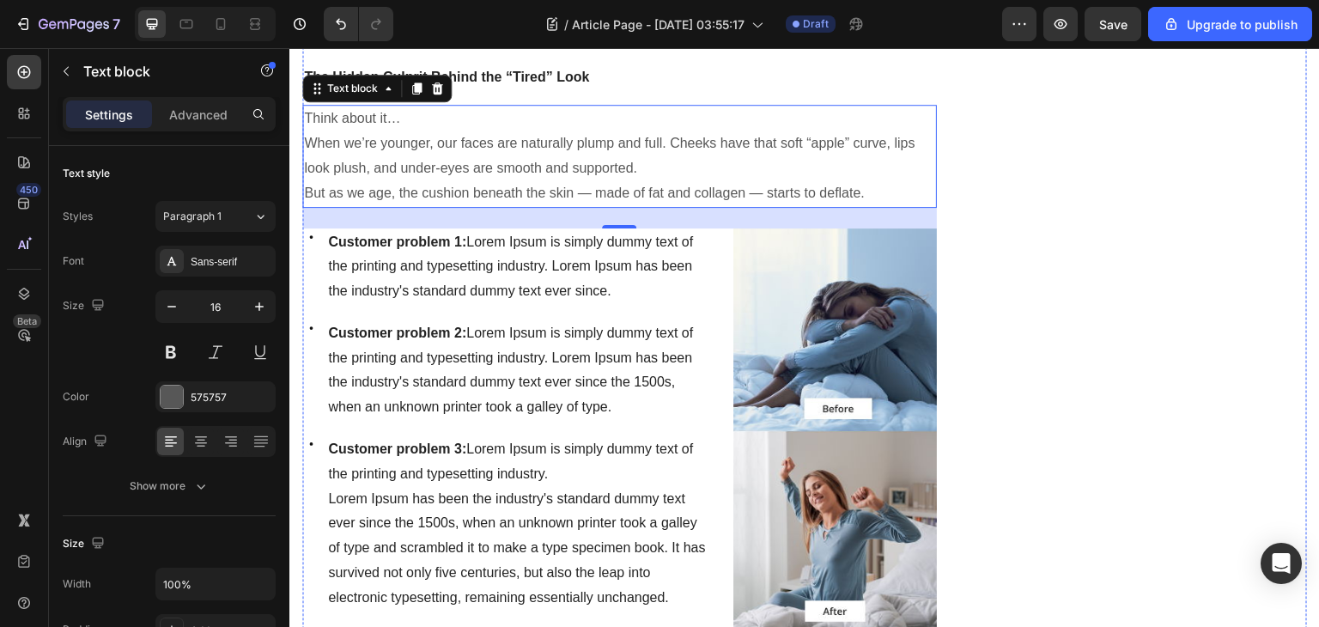
scroll to position [1045, 0]
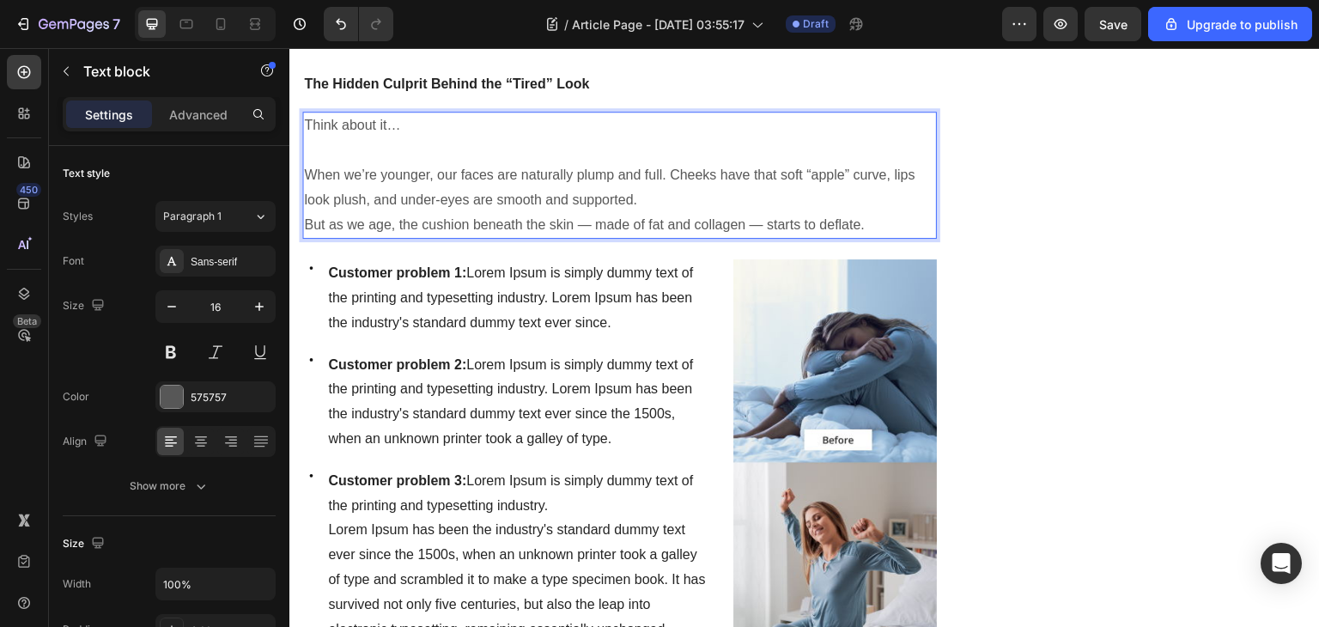
click at [718, 186] on p "When we’re younger, our faces are naturally plump and full. Cheeks have that so…" at bounding box center [619, 188] width 631 height 50
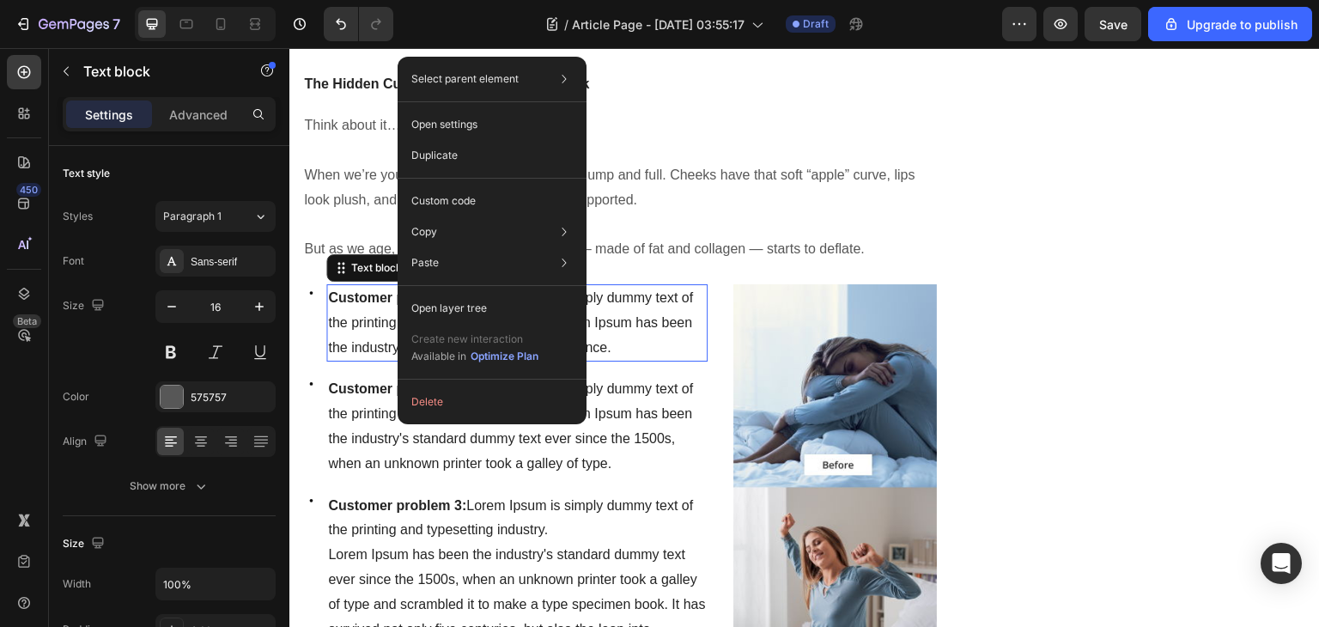
click at [360, 314] on span "Customer problem 1: Lorem Ipsum is simply dummy text of the printing and typese…" at bounding box center [510, 322] width 365 height 64
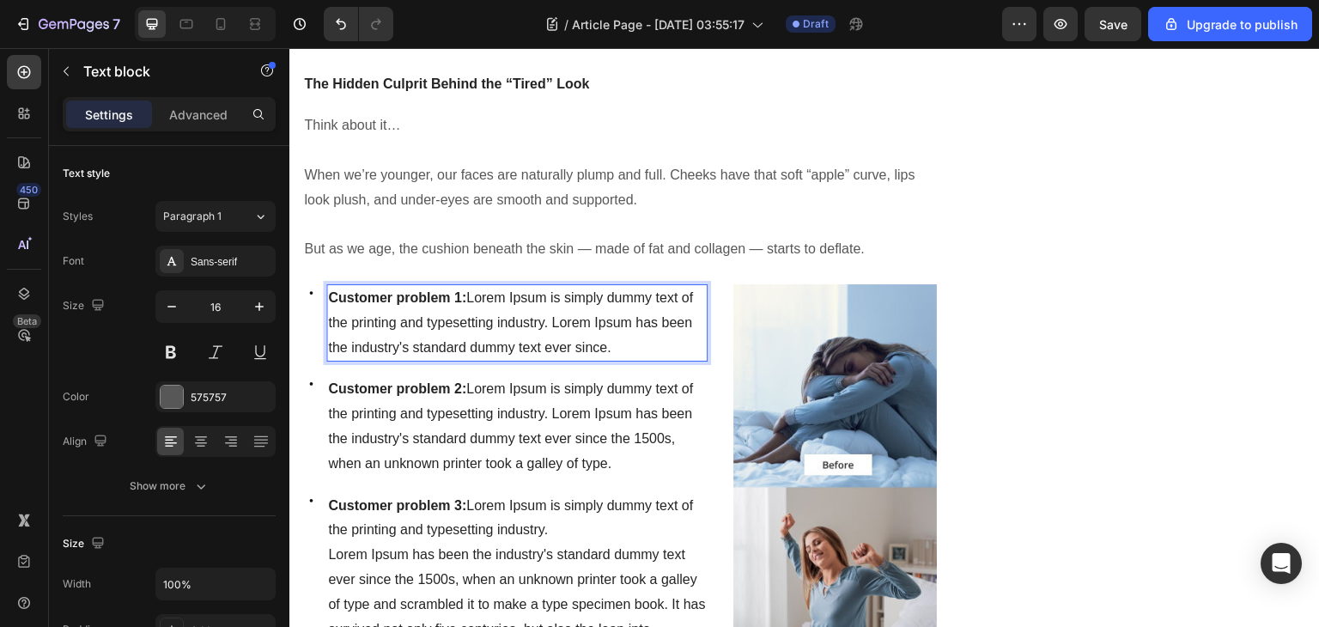
drag, startPoint x: 631, startPoint y: 342, endPoint x: 331, endPoint y: 297, distance: 303.9
click at [331, 297] on p "Customer problem 1: Lorem Ipsum is simply dummy text of the printing and typese…" at bounding box center [517, 323] width 378 height 74
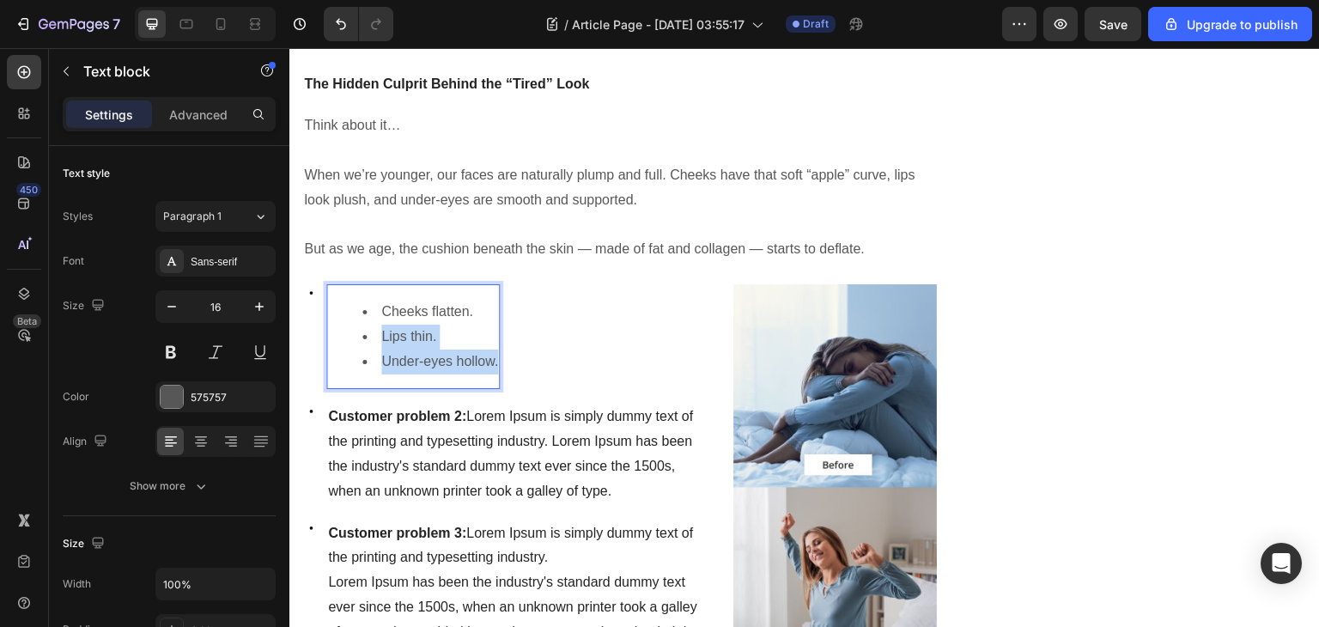
drag, startPoint x: 497, startPoint y: 359, endPoint x: 354, endPoint y: 338, distance: 144.1
click at [354, 338] on ul "Cheeks flatten. Lips thin. Under-eyes hollow." at bounding box center [413, 337] width 170 height 74
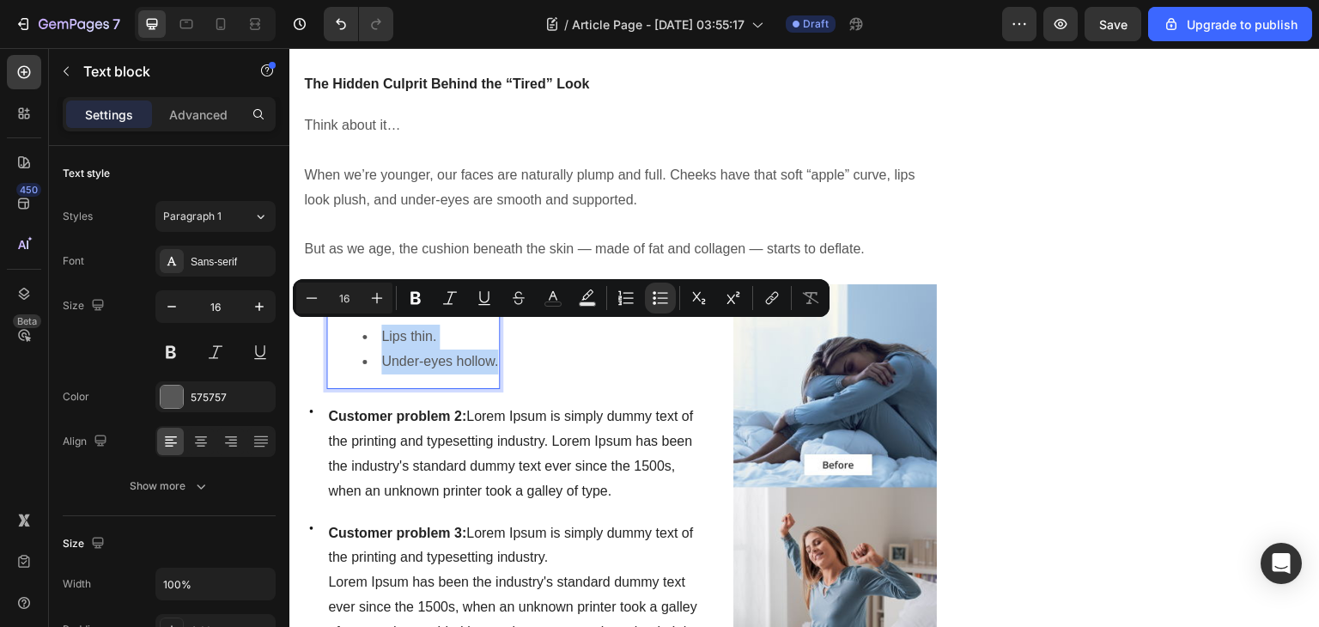
copy ul "Lips thin. Under-eyes hollow."
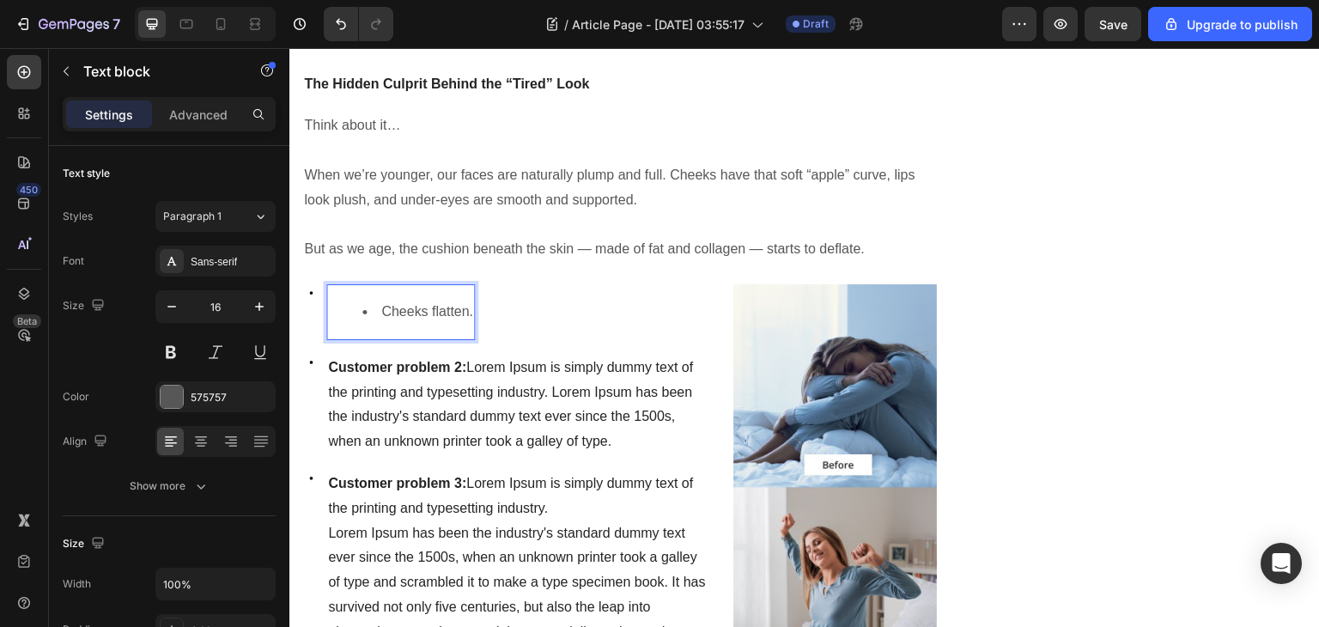
click at [388, 304] on li "Cheeks flatten." at bounding box center [417, 312] width 111 height 25
click at [378, 304] on li "Cheeks flatten." at bounding box center [417, 312] width 111 height 25
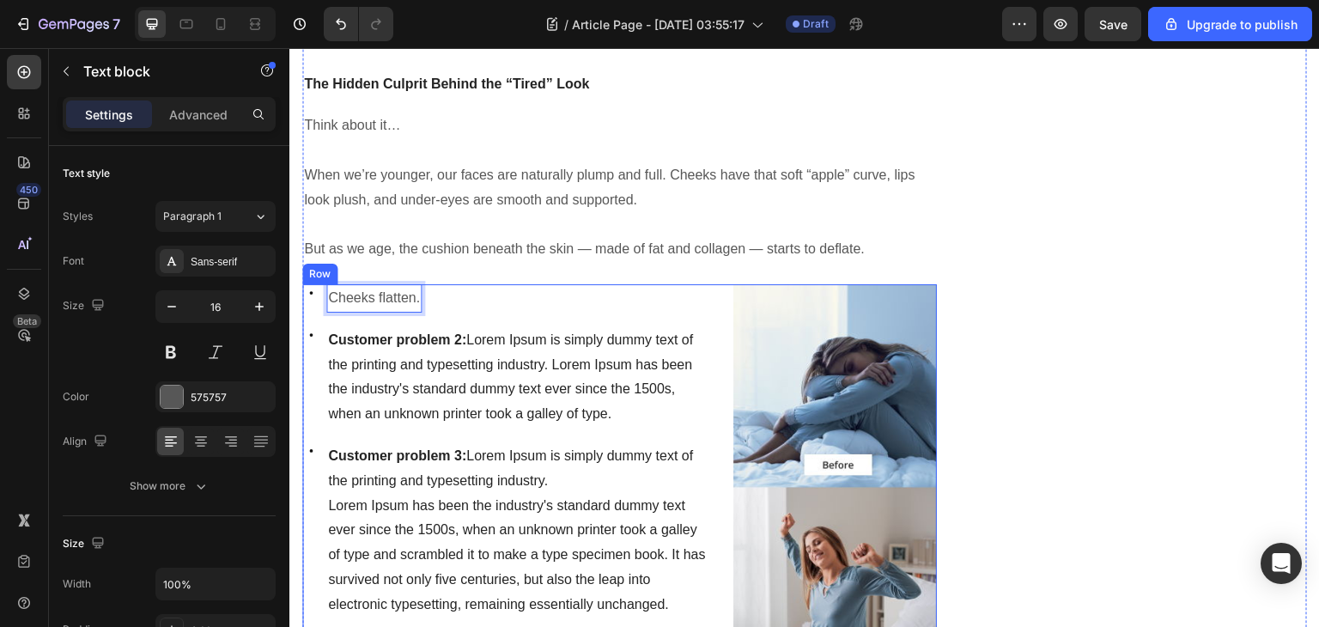
click at [447, 374] on p "Customer problem 2: Lorem Ipsum is simply dummy text of the printing and typese…" at bounding box center [517, 377] width 378 height 99
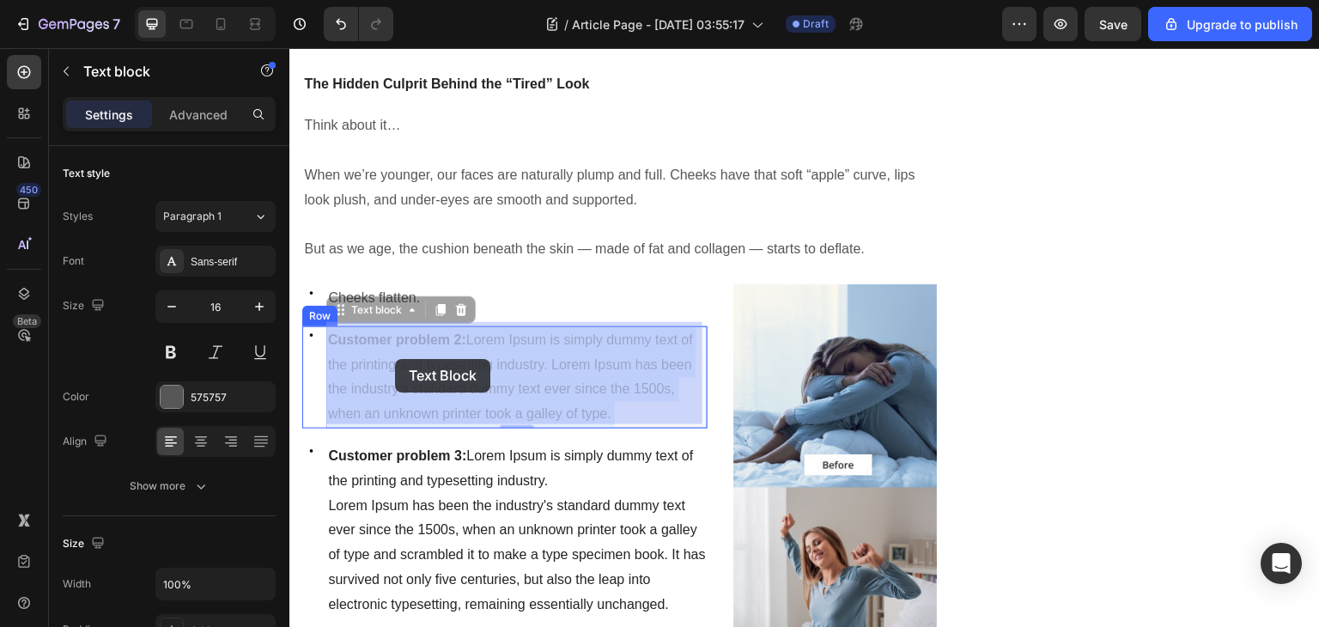
drag, startPoint x: 627, startPoint y: 405, endPoint x: 395, endPoint y: 359, distance: 236.4
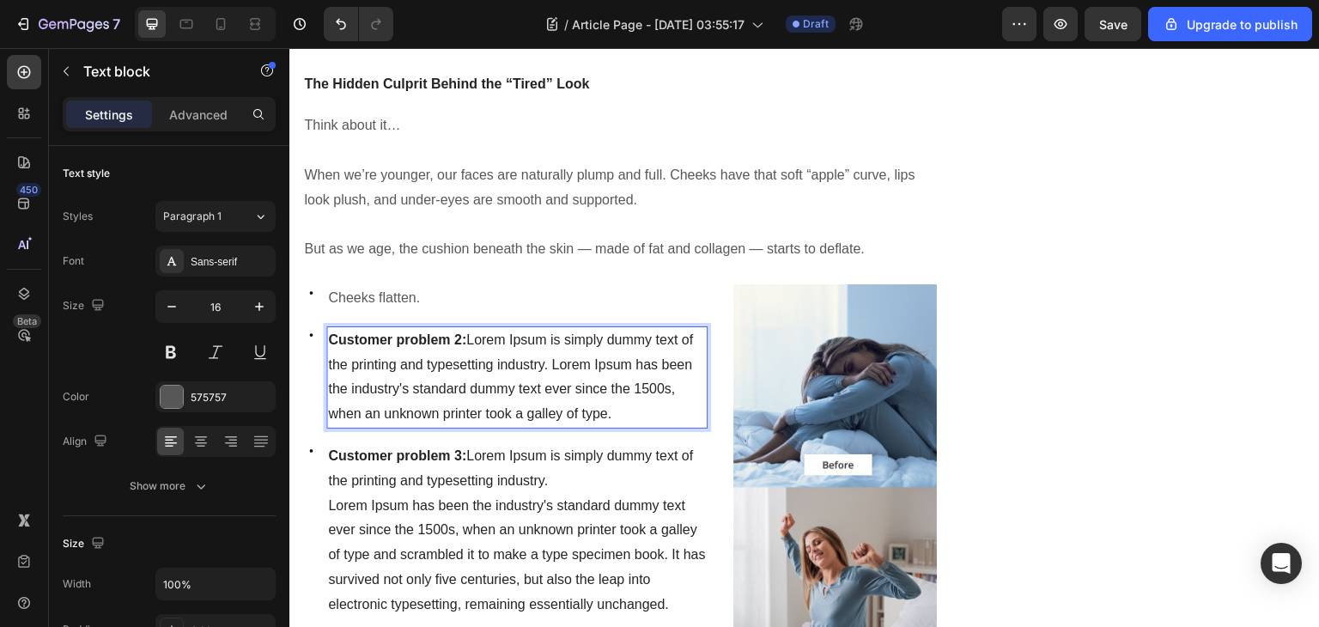
click at [623, 412] on p "Customer problem 2: Lorem Ipsum is simply dummy text of the printing and typese…" at bounding box center [517, 377] width 378 height 99
drag, startPoint x: 625, startPoint y: 414, endPoint x: 326, endPoint y: 336, distance: 309.0
click at [326, 336] on div "Customer problem 2: Lorem Ipsum is simply dummy text of the printing and typese…" at bounding box center [516, 377] width 381 height 102
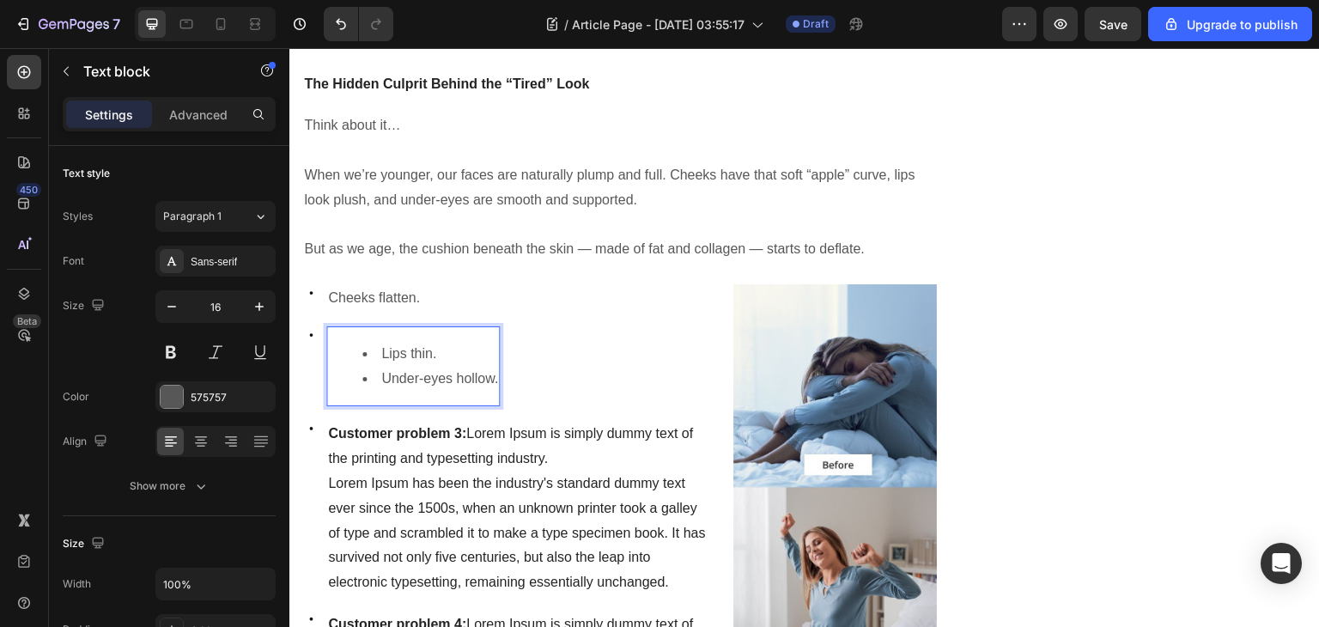
click at [380, 349] on li "Lips thin." at bounding box center [430, 354] width 136 height 25
drag, startPoint x: 381, startPoint y: 372, endPoint x: 523, endPoint y: 378, distance: 141.9
click at [523, 378] on div "Icon Lips thin. Under-eyes hollow. Text block 0 Row" at bounding box center [504, 366] width 405 height 81
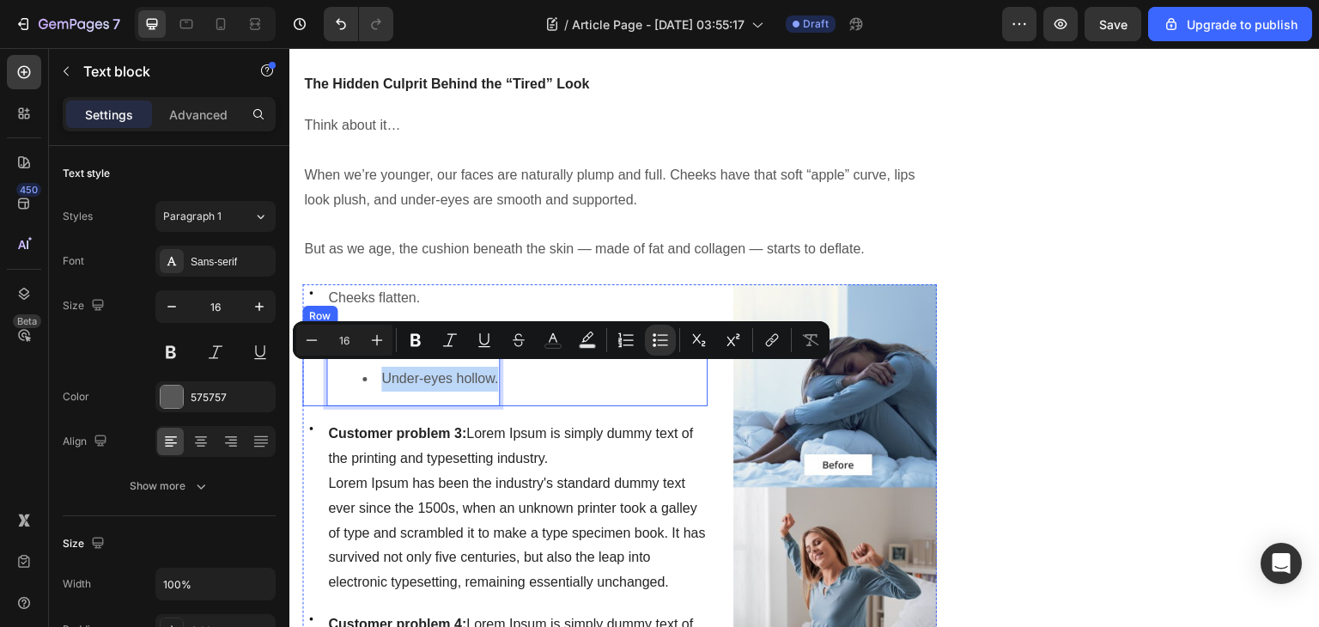
copy li "Under-eyes hollow."
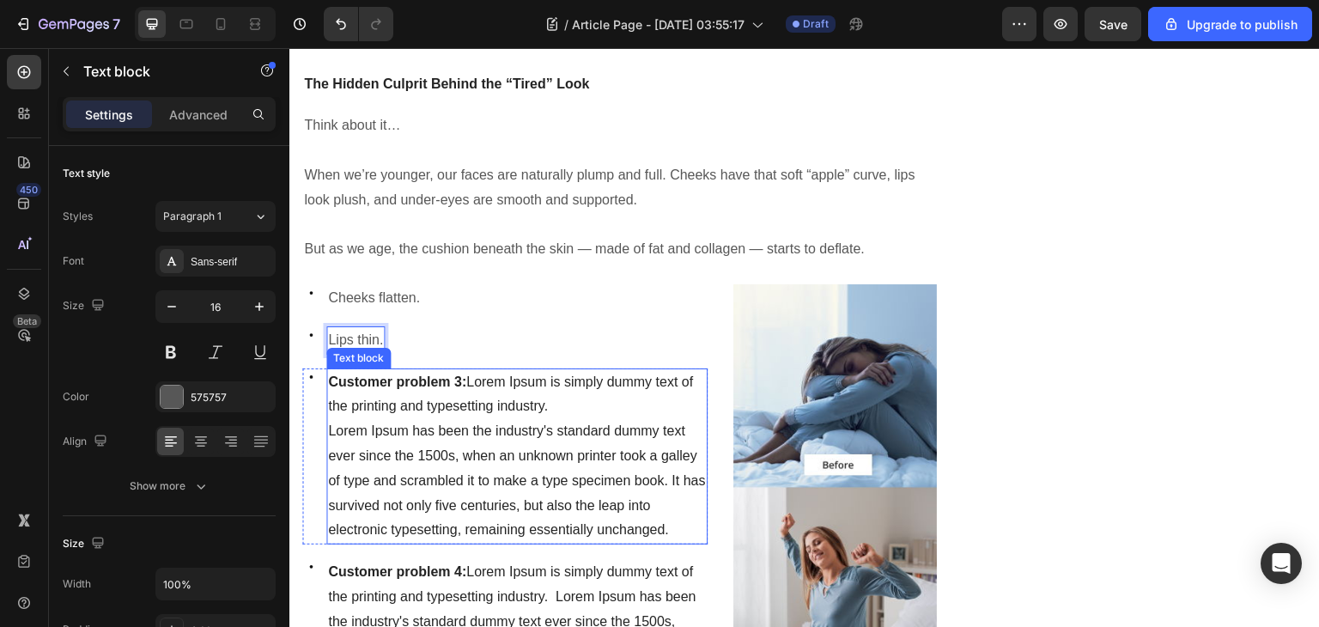
click at [515, 405] on span "Customer problem 3: Lorem Ipsum is simply dummy text of the printing and typese…" at bounding box center [510, 395] width 365 height 40
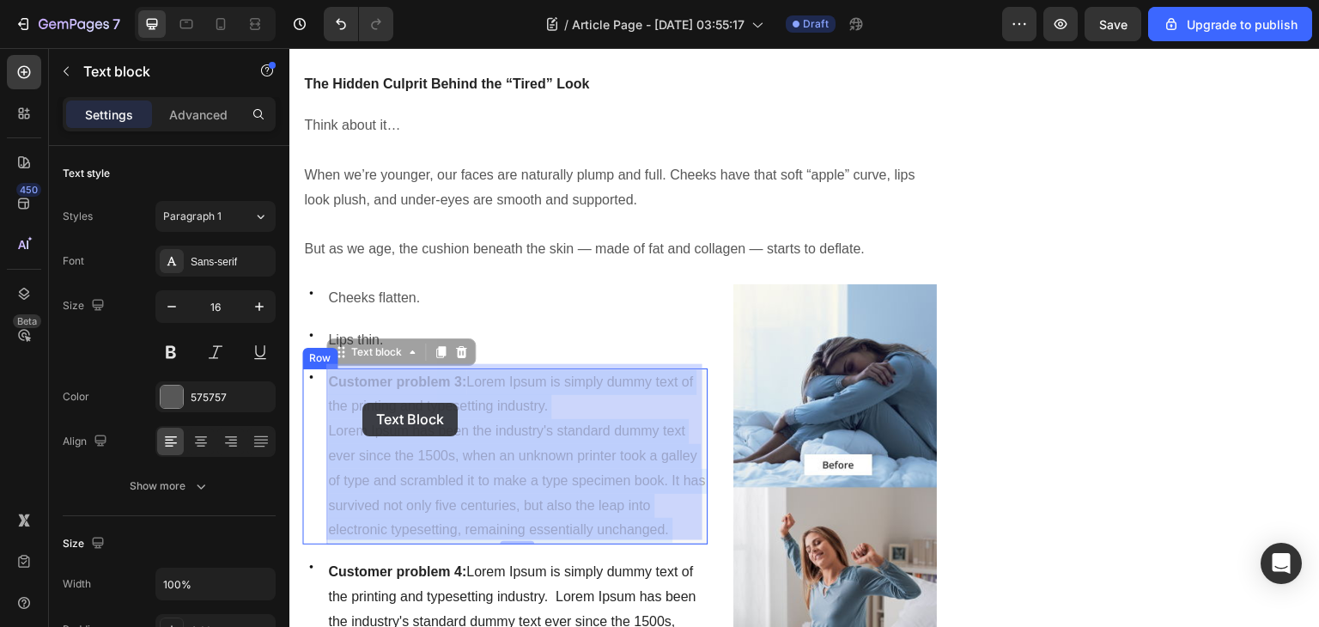
drag, startPoint x: 679, startPoint y: 518, endPoint x: 409, endPoint y: 432, distance: 283.9
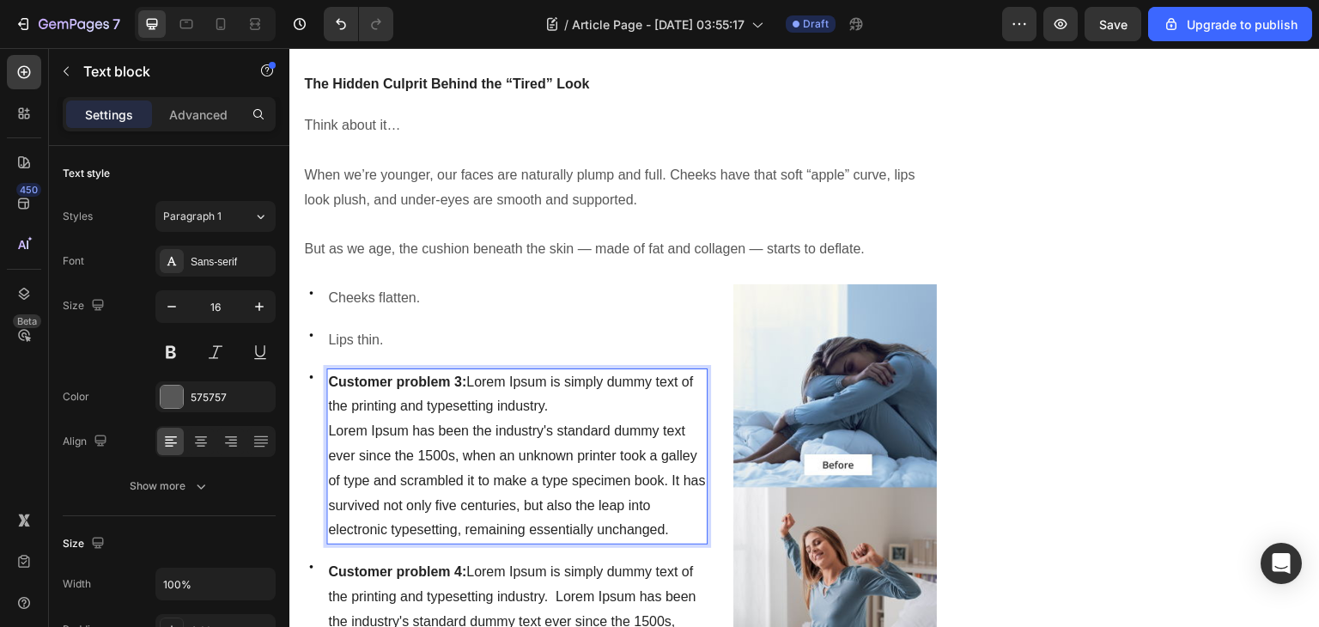
click at [667, 521] on span "Lorem Ipsum has been the industry's standard dummy text ever since the 1500s, w…" at bounding box center [516, 479] width 377 height 113
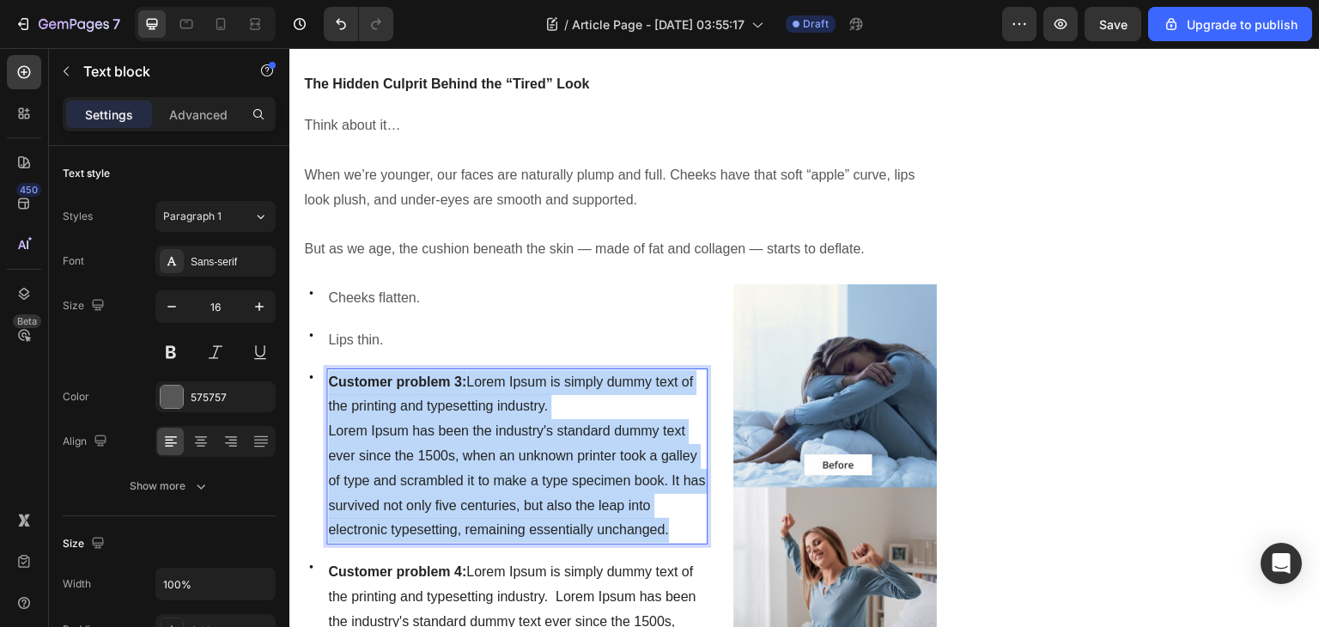
drag, startPoint x: 668, startPoint y: 521, endPoint x: 326, endPoint y: 375, distance: 371.8
click at [326, 375] on div "Customer problem 3: Lorem Ipsum is simply dummy text of the printing and typese…" at bounding box center [516, 457] width 381 height 177
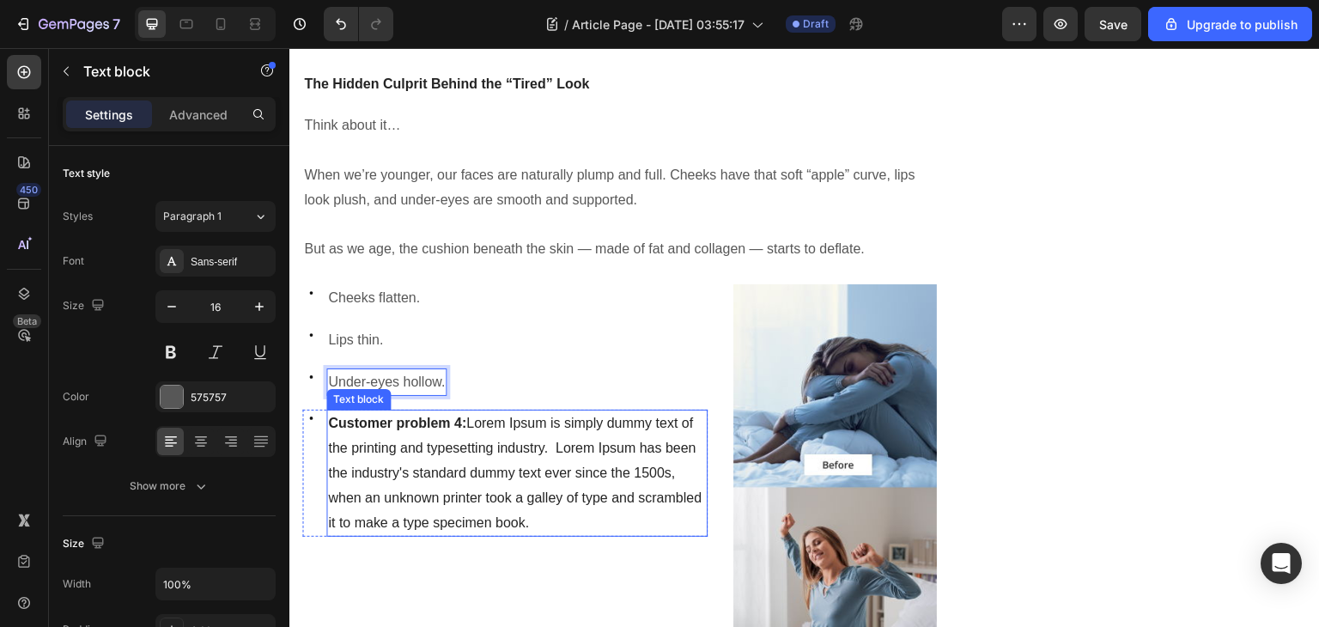
click at [429, 464] on span "Customer problem 4: Lorem Ipsum is simply dummy text of the printing and typese…" at bounding box center [515, 472] width 374 height 113
click at [604, 517] on p "Customer problem 4: Lorem Ipsum is simply dummy text of the printing and typese…" at bounding box center [517, 473] width 378 height 124
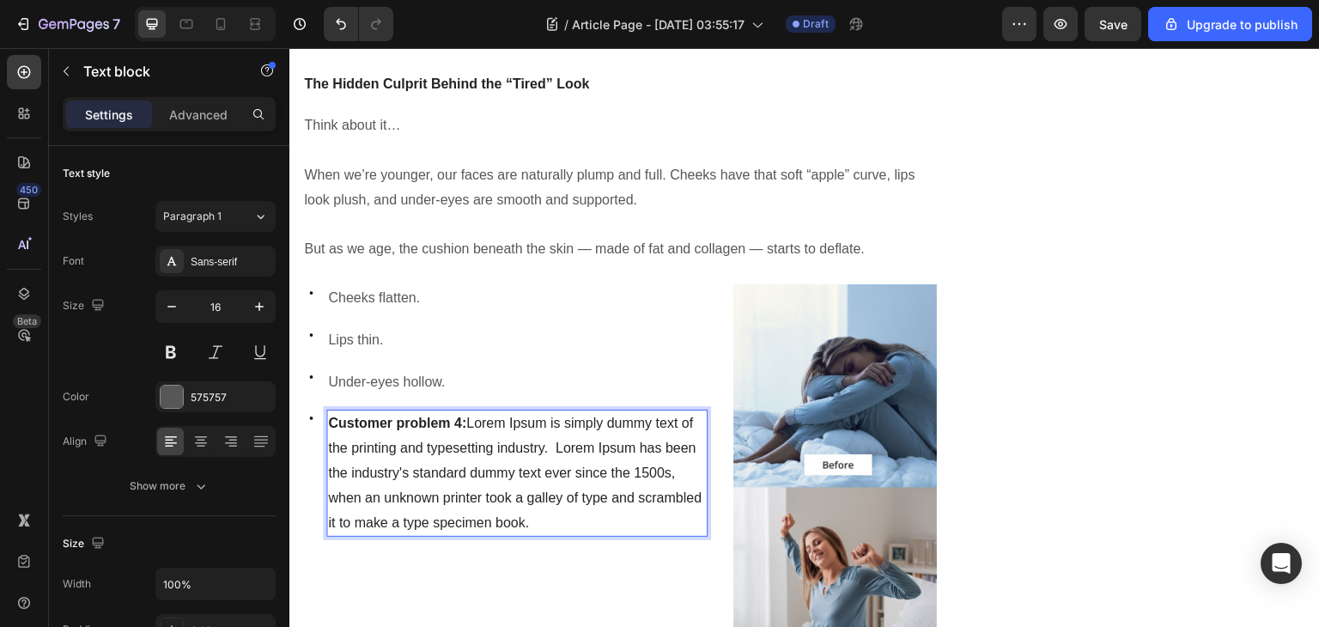
drag, startPoint x: 608, startPoint y: 519, endPoint x: 330, endPoint y: 417, distance: 296.5
click at [330, 417] on p "Customer problem 4: Lorem Ipsum is simply dummy text of the printing and typese…" at bounding box center [517, 473] width 378 height 124
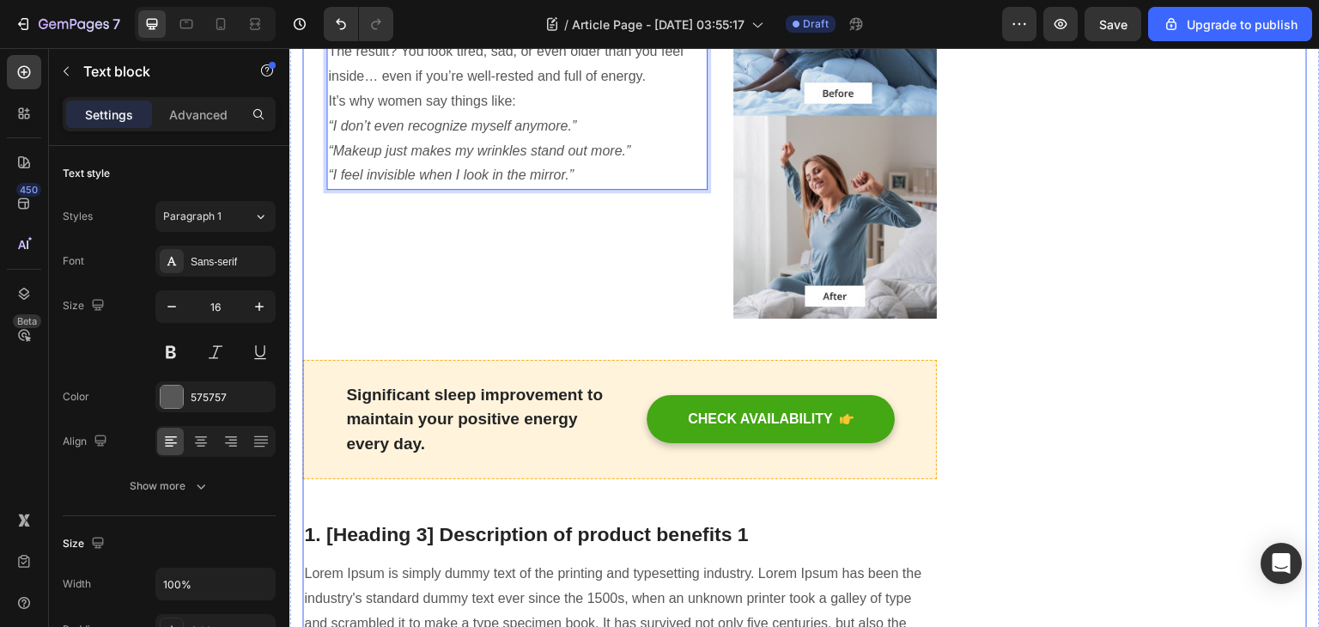
scroll to position [1197, 0]
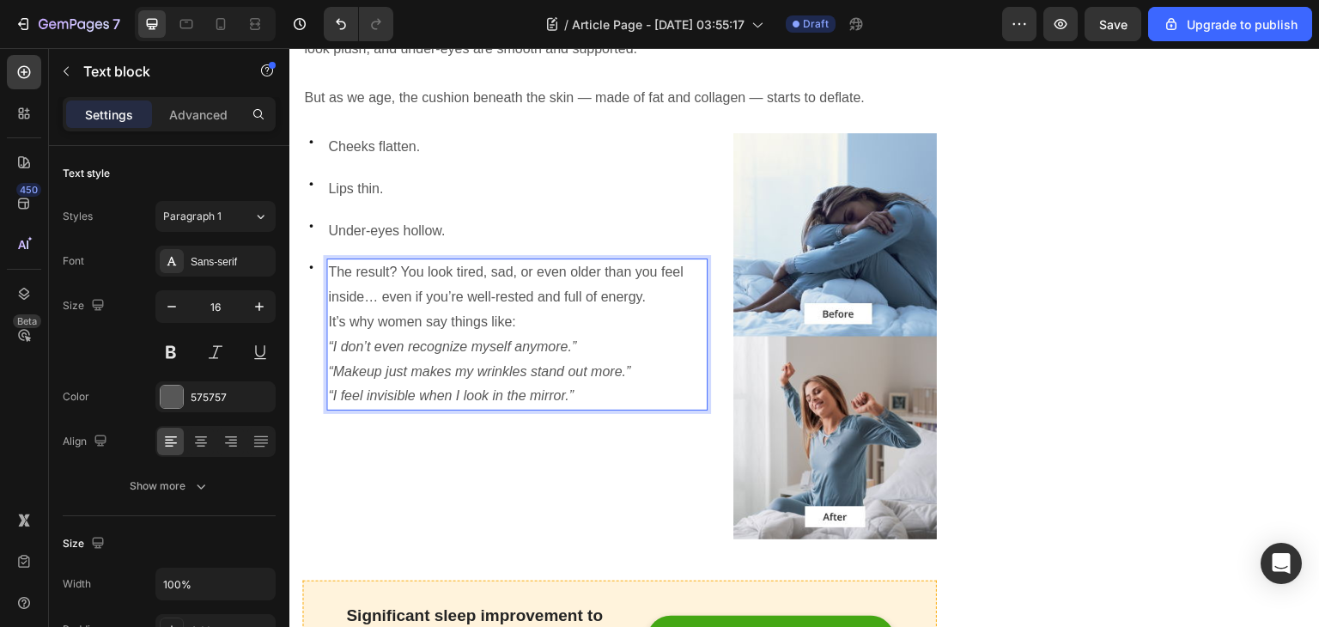
click at [655, 294] on p "The result? You look tired, sad, or even older than you feel inside… even if yo…" at bounding box center [517, 285] width 378 height 50
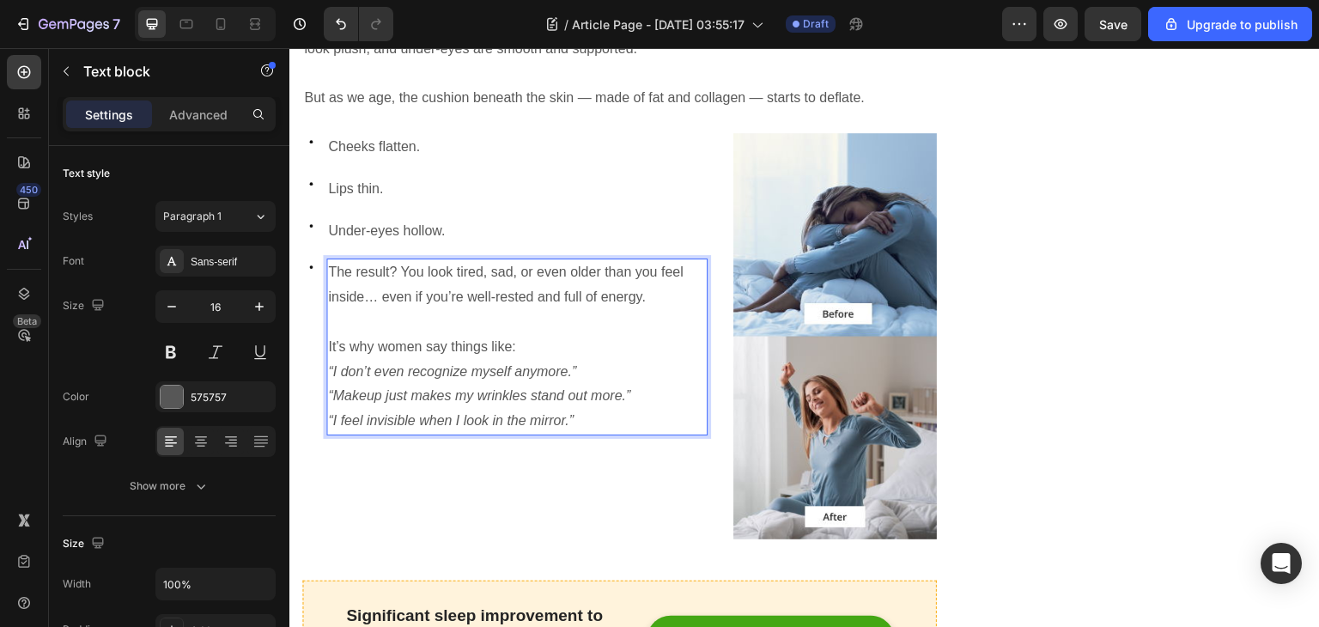
click at [559, 335] on p "It’s why women say things like: “I don’t even recognize myself anymore.” “Makeu…" at bounding box center [517, 384] width 378 height 99
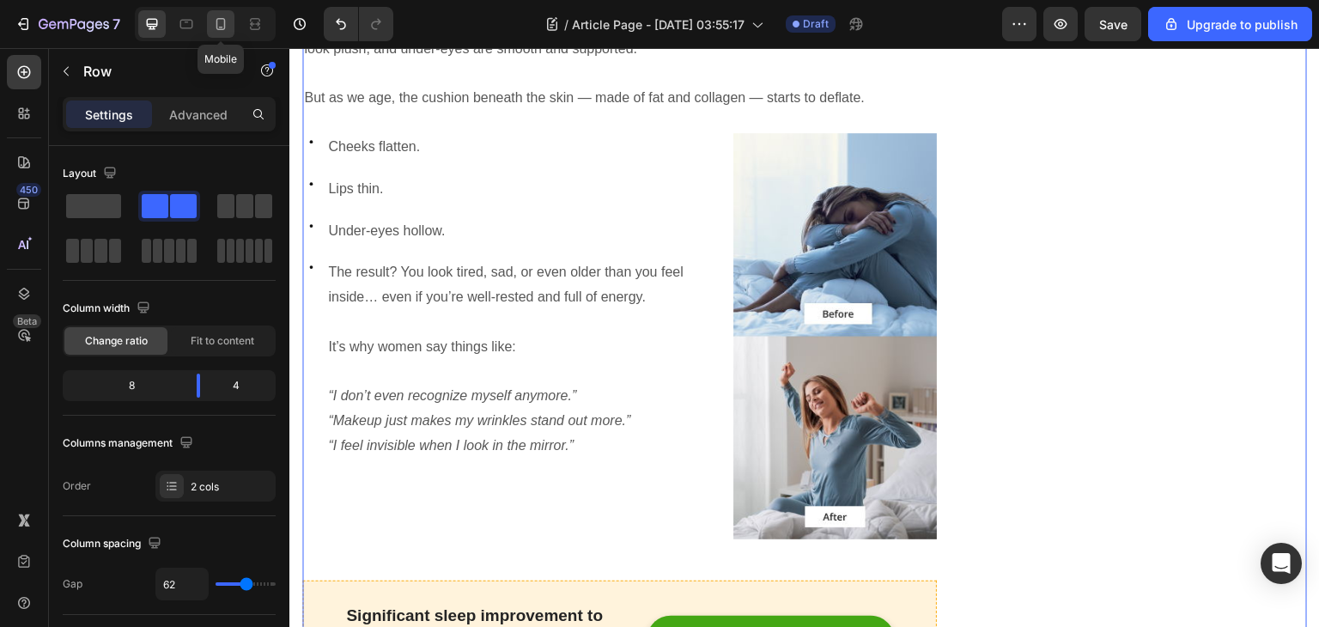
click at [228, 19] on icon at bounding box center [220, 23] width 17 height 17
type input "0"
type input "100%"
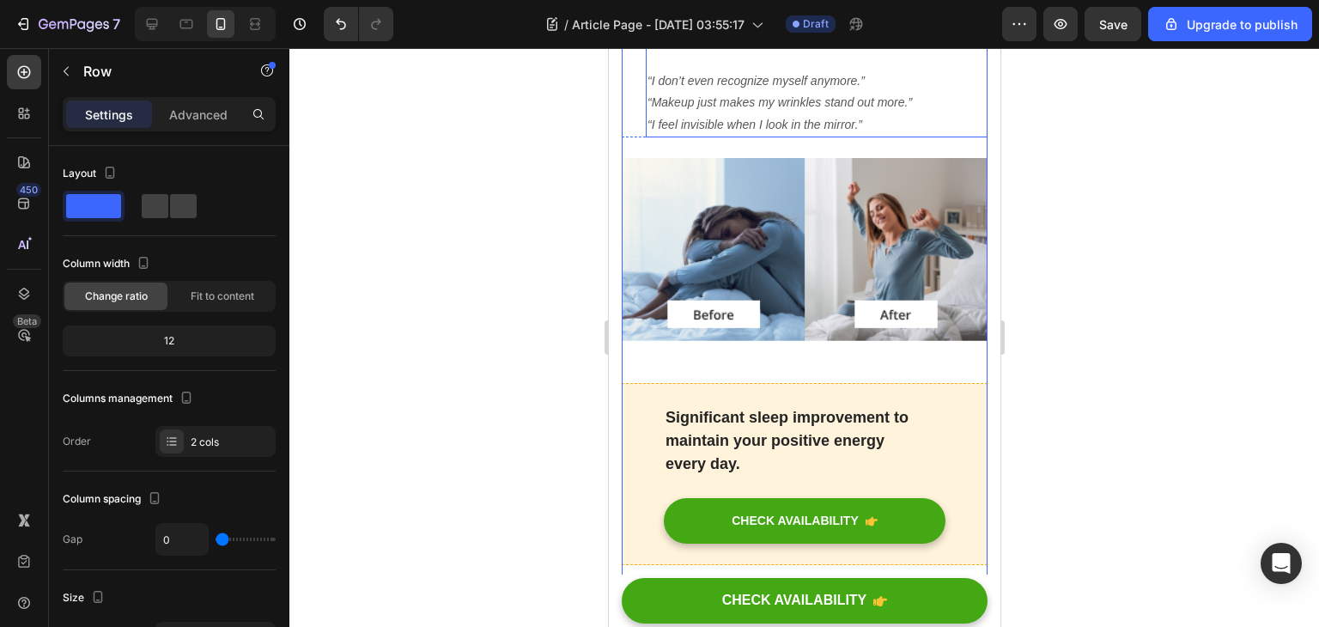
scroll to position [1467, 0]
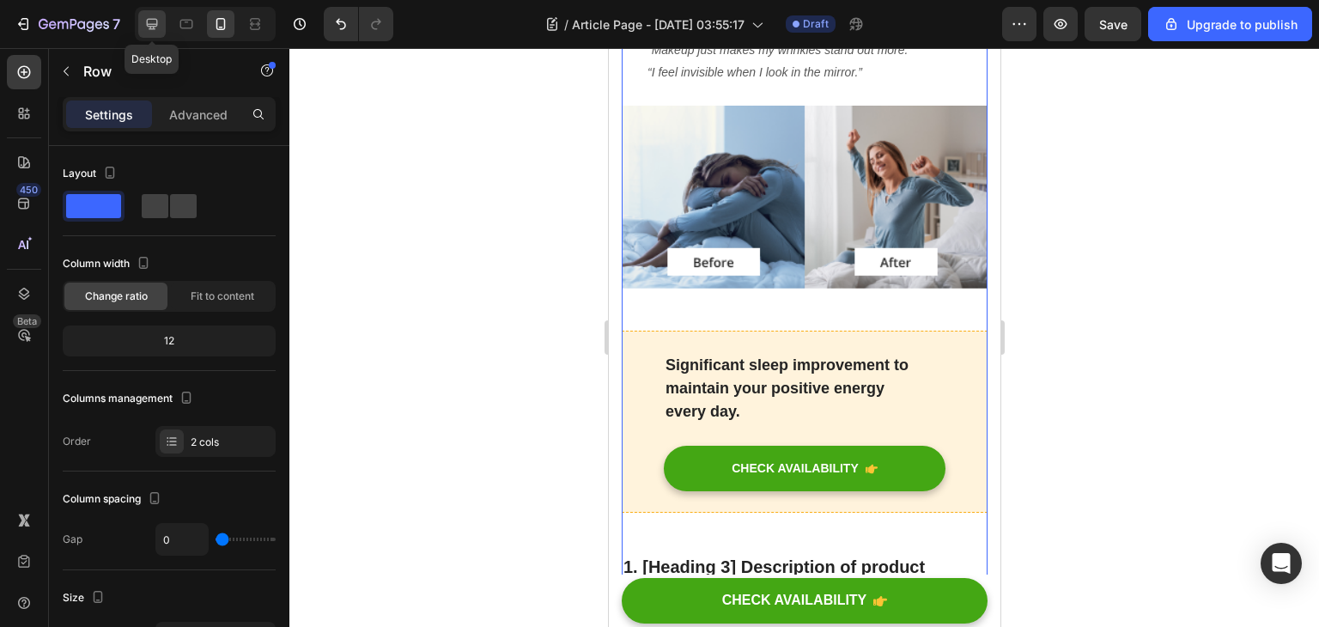
click at [158, 16] on icon at bounding box center [151, 23] width 17 height 17
type input "62"
type input "1200"
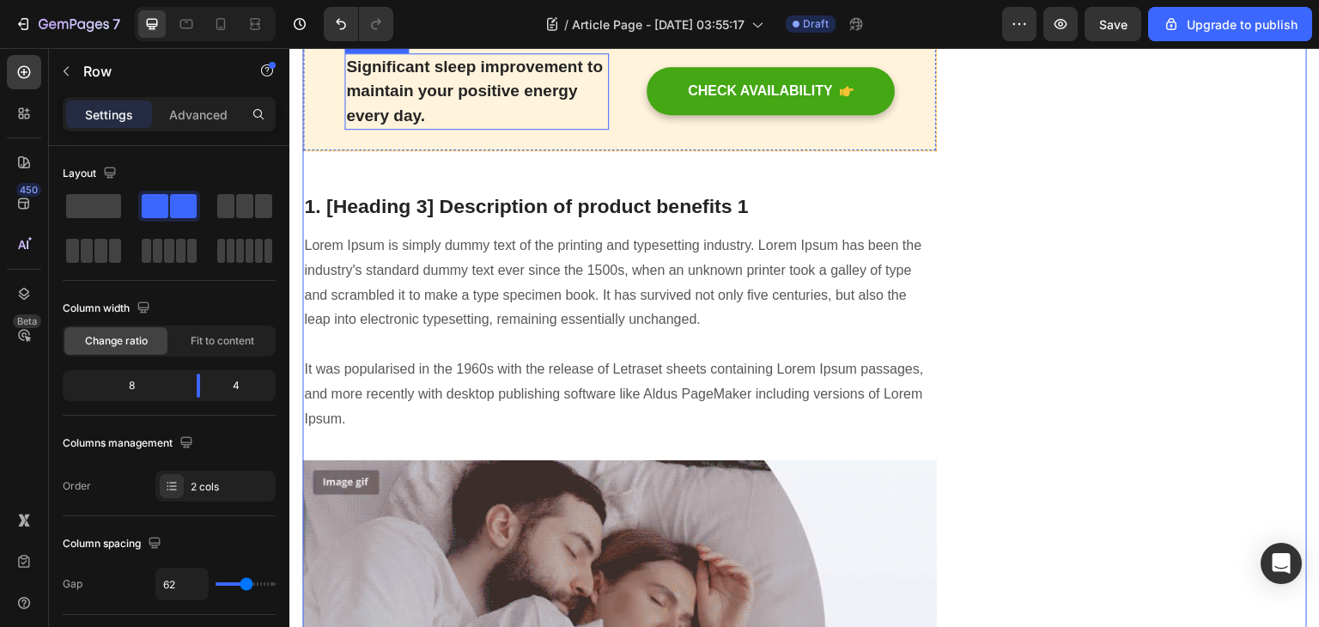
scroll to position [1746, 0]
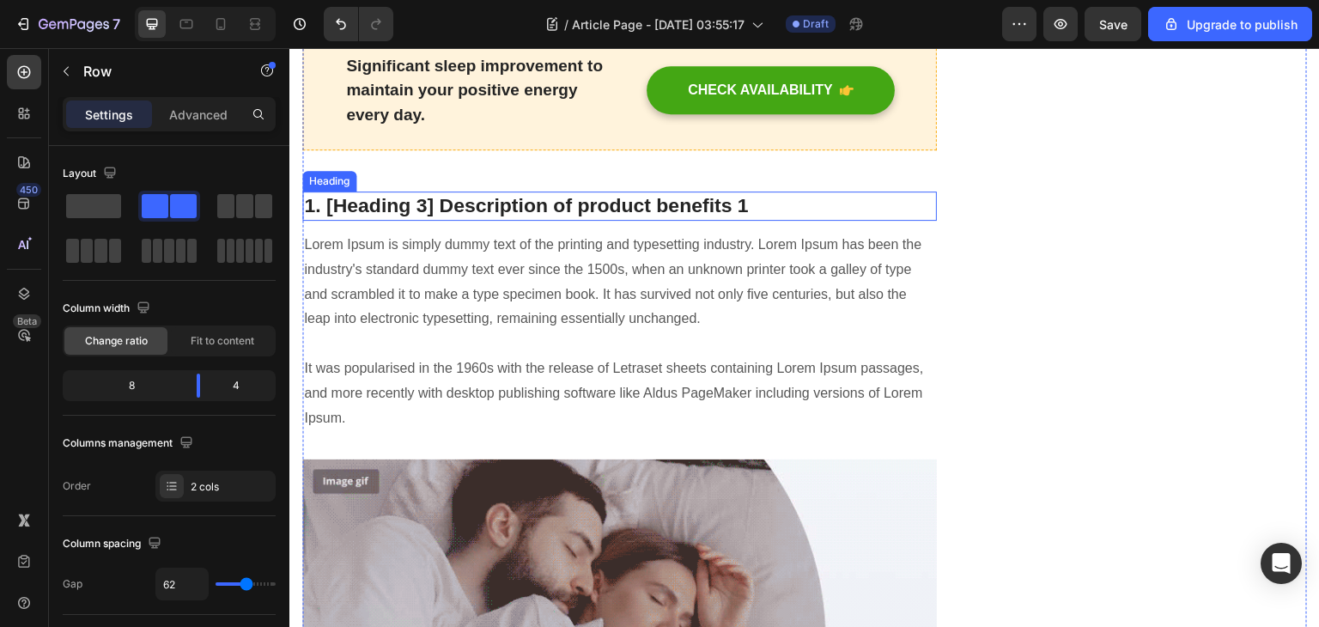
click at [400, 193] on p "1. [Heading 3] Description of product benefits 1" at bounding box center [619, 206] width 631 height 26
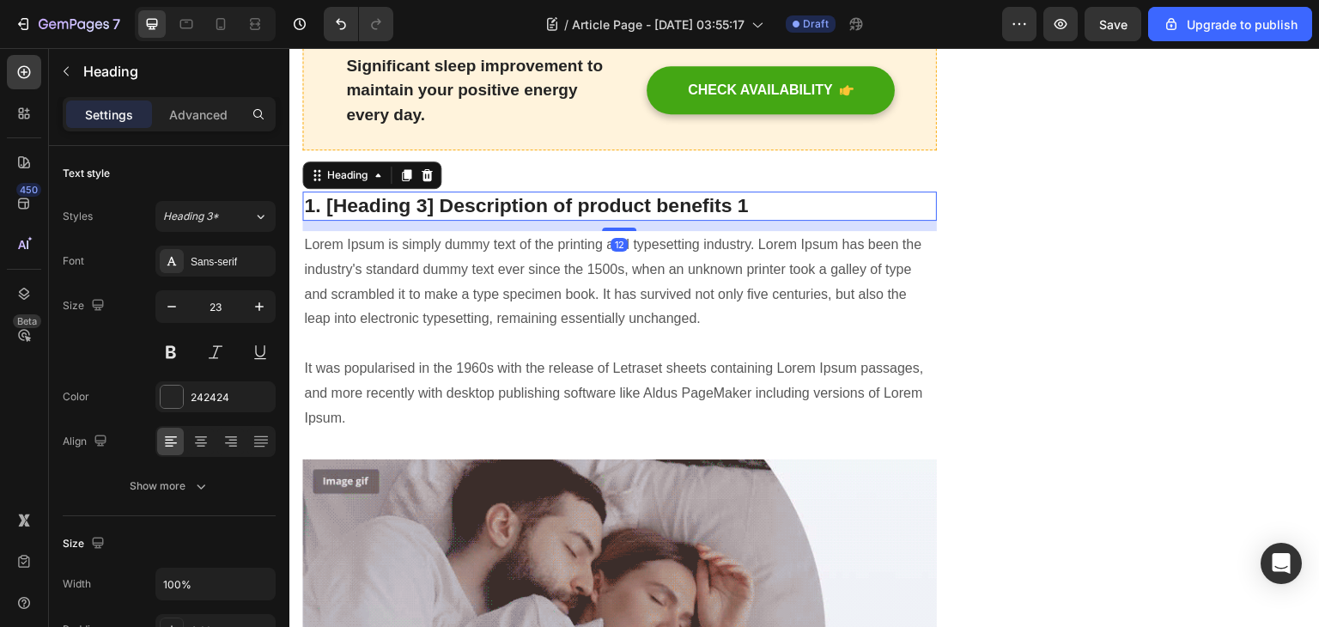
click at [763, 203] on p "1. [Heading 3] Description of product benefits 1" at bounding box center [619, 206] width 631 height 26
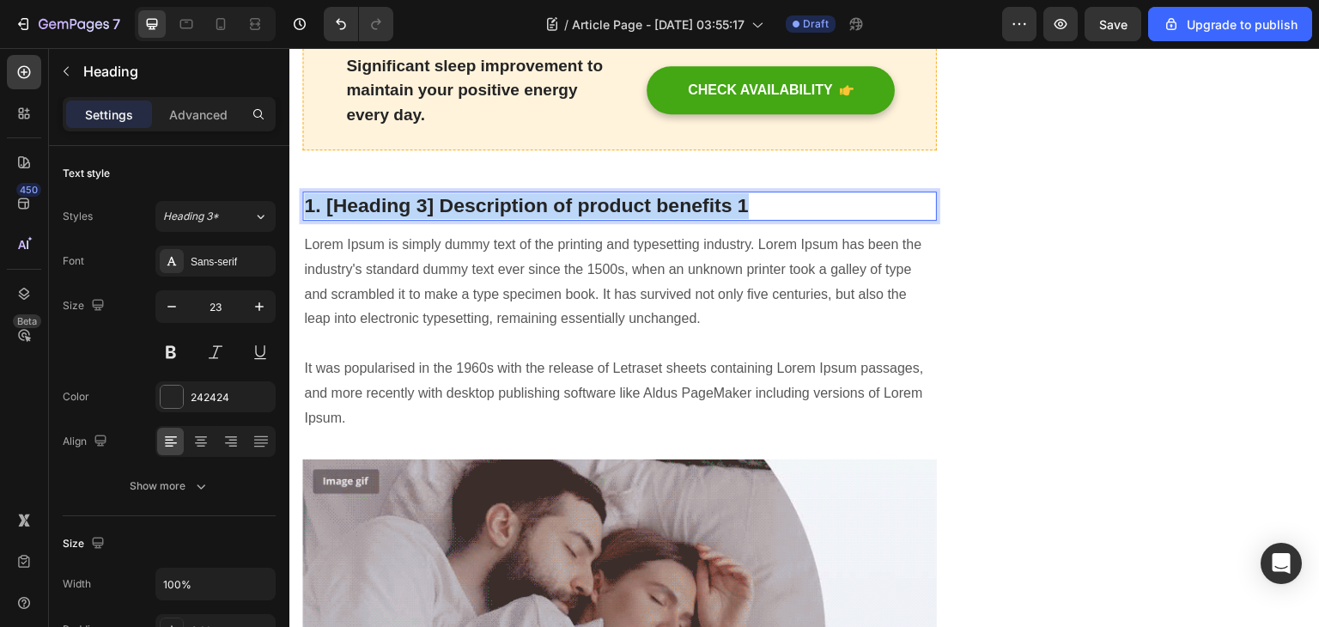
drag, startPoint x: 765, startPoint y: 200, endPoint x: 302, endPoint y: 186, distance: 463.2
click at [302, 192] on h2 "1. [Heading 3] Description of product benefits 1" at bounding box center [619, 206] width 635 height 29
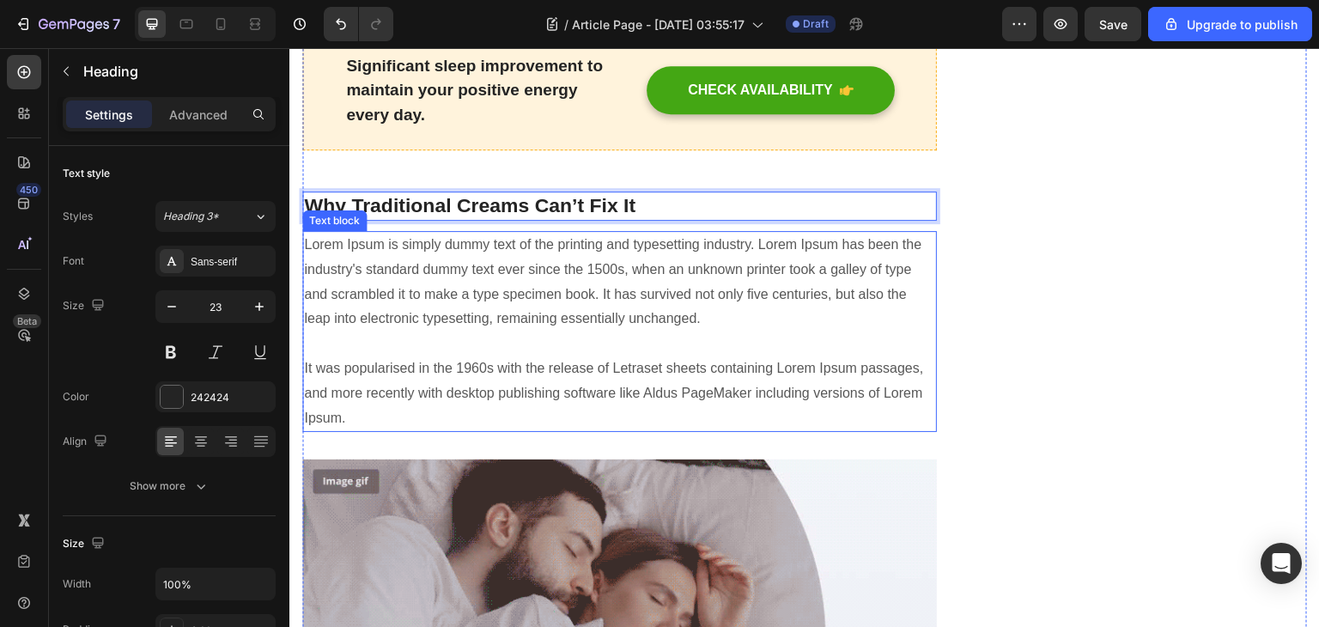
click at [454, 343] on p "Lorem Ipsum is simply dummy text of the printing and typesetting industry. Lore…" at bounding box center [619, 332] width 631 height 198
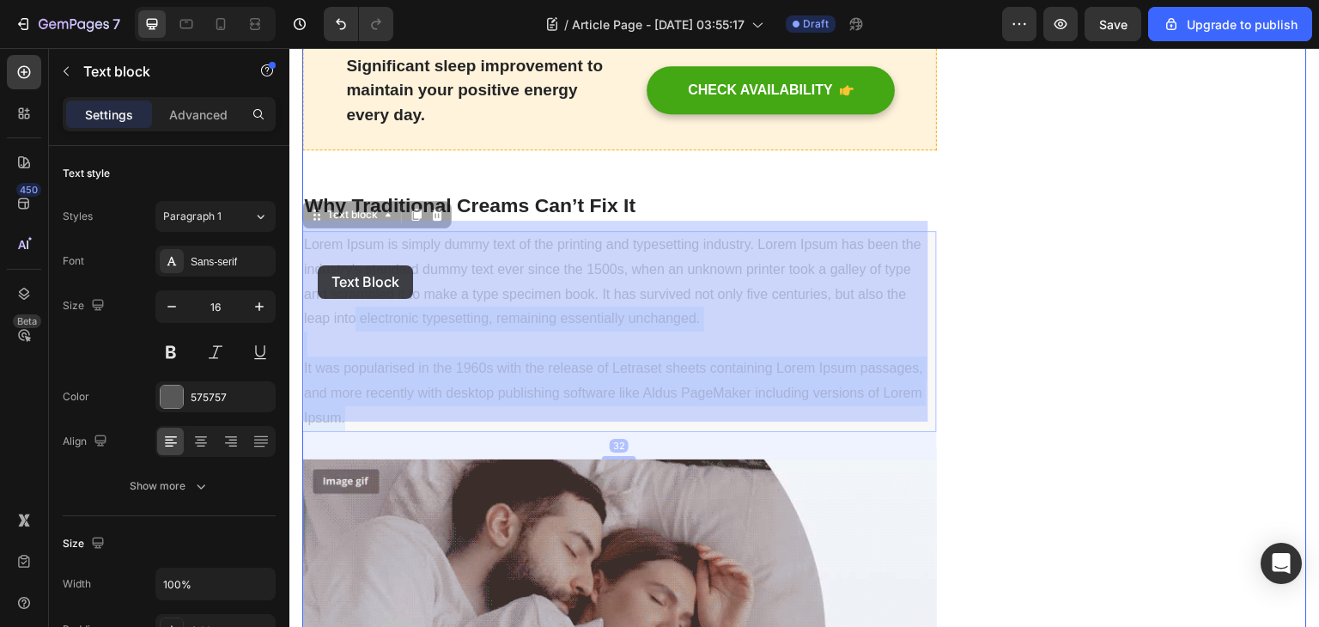
drag, startPoint x: 354, startPoint y: 411, endPoint x: 357, endPoint y: 298, distance: 113.4
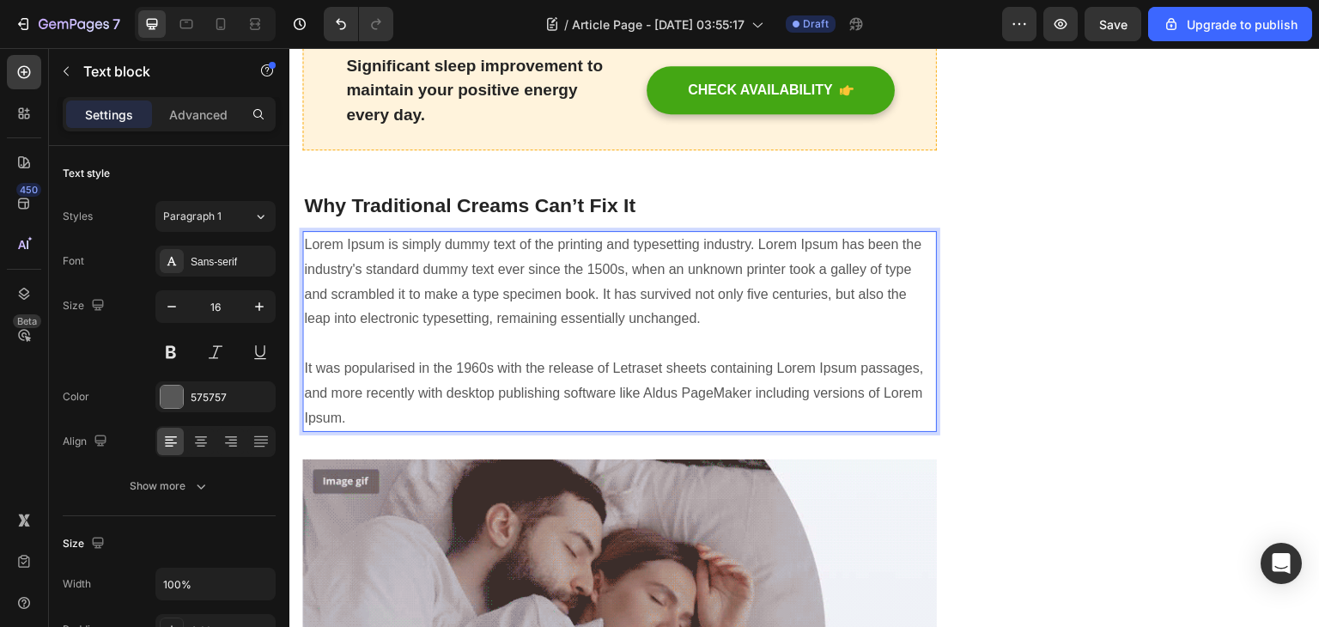
click at [372, 407] on p "Lorem Ipsum is simply dummy text of the printing and typesetting industry. Lore…" at bounding box center [619, 332] width 631 height 198
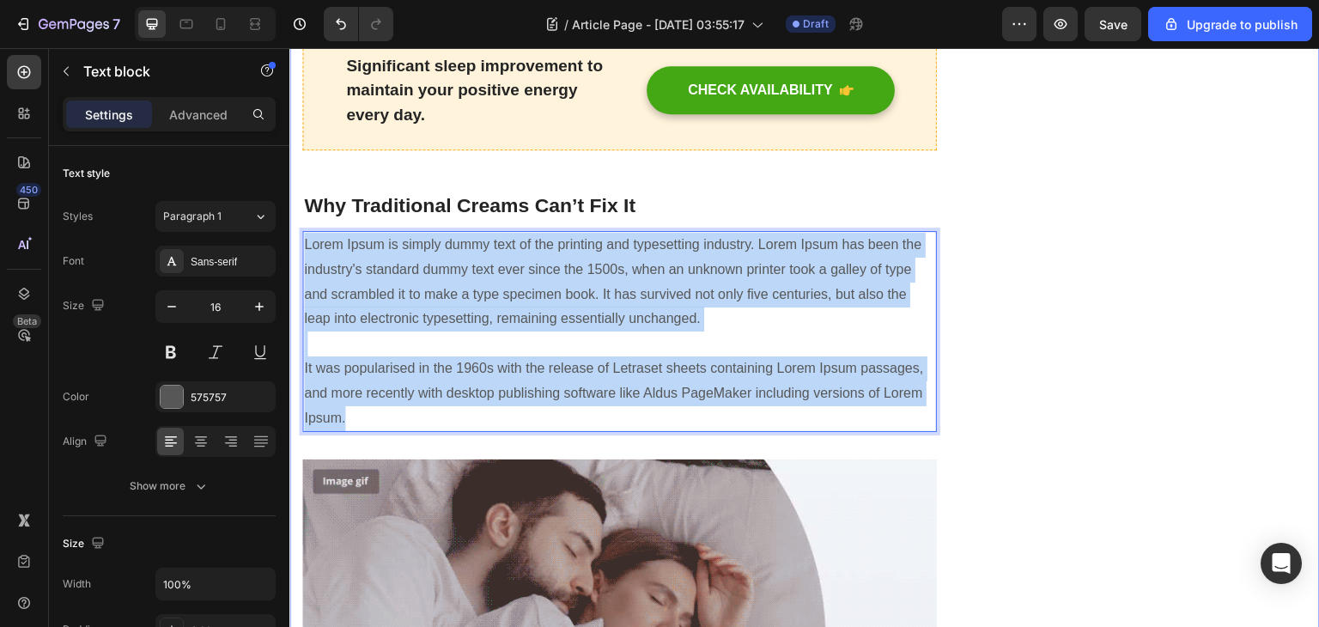
drag, startPoint x: 368, startPoint y: 407, endPoint x: 291, endPoint y: 241, distance: 182.6
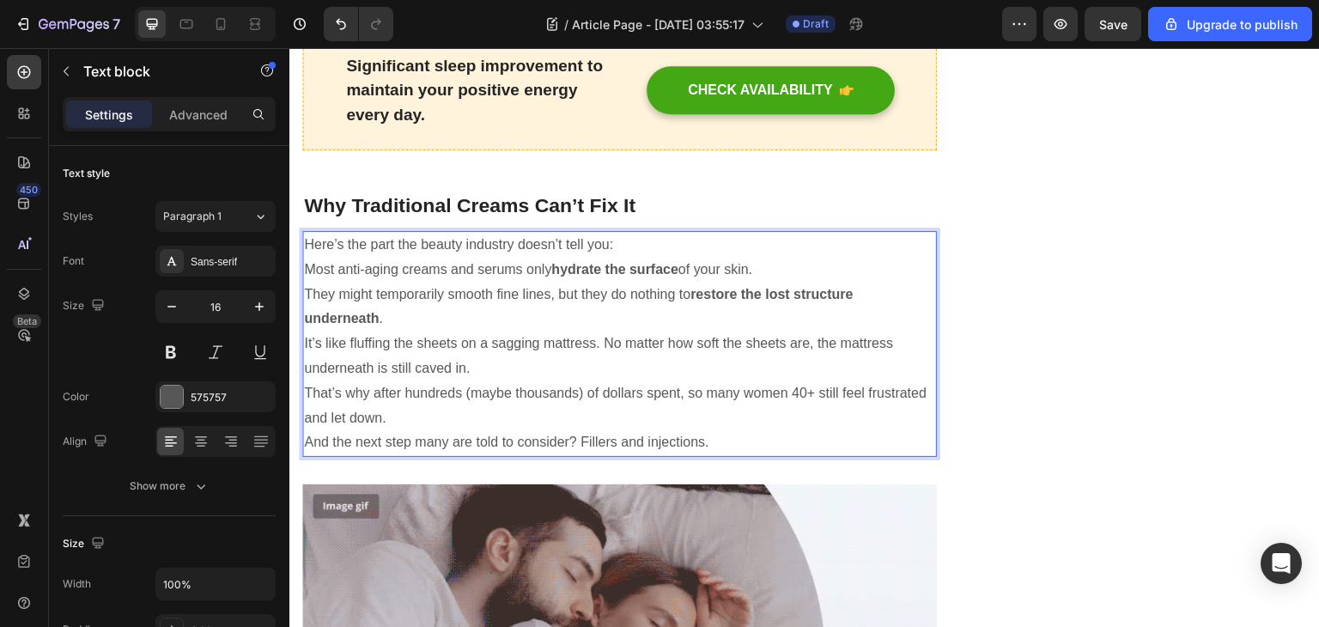
click at [631, 238] on p "Here’s the part the beauty industry doesn’t tell you:" at bounding box center [619, 245] width 631 height 25
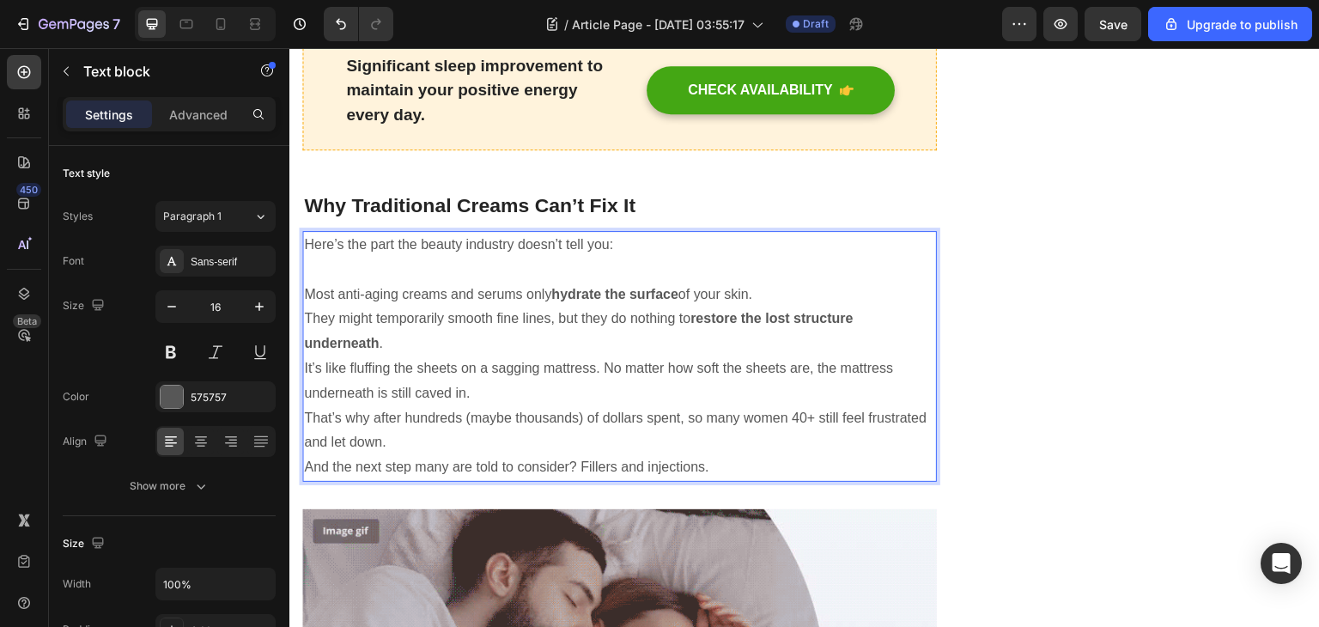
click at [790, 287] on p "Most anti-aging creams and serums only hydrate the surface of your skin." at bounding box center [619, 295] width 631 height 25
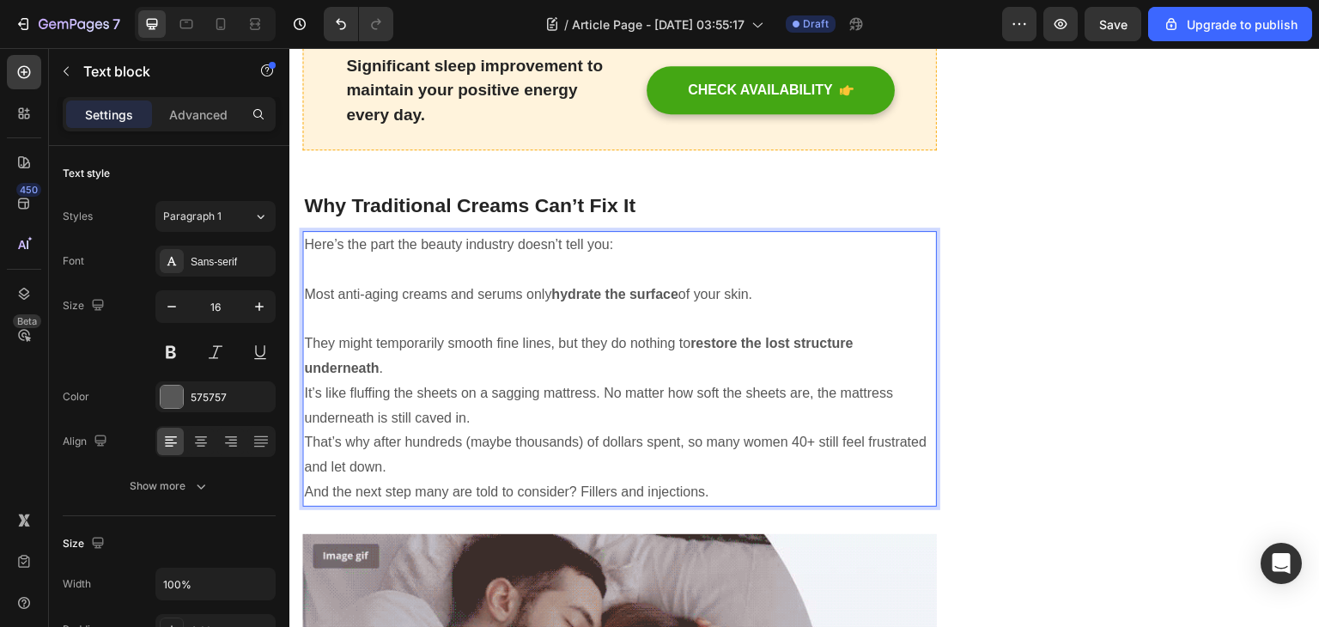
click at [397, 362] on p "They might temporarily smooth fine lines, but they do nothing to restore the lo…" at bounding box center [619, 357] width 631 height 50
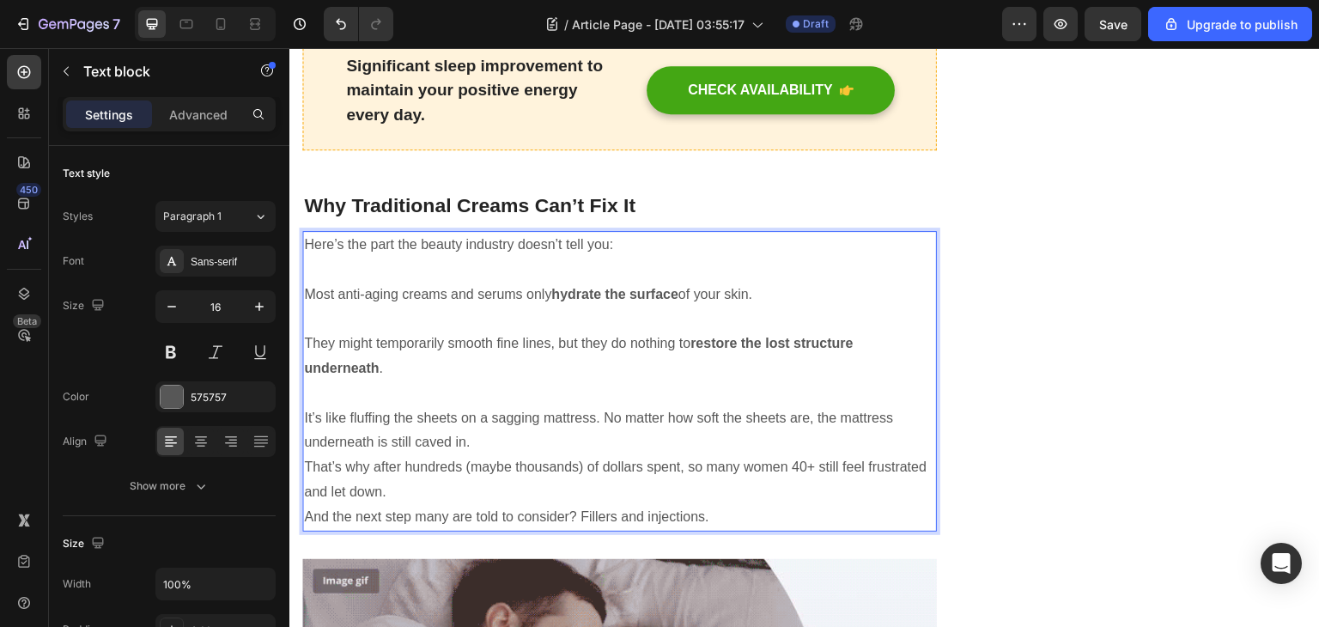
click at [491, 432] on p "It’s like fluffing the sheets on a sagging mattress. No matter how soft the she…" at bounding box center [619, 431] width 631 height 50
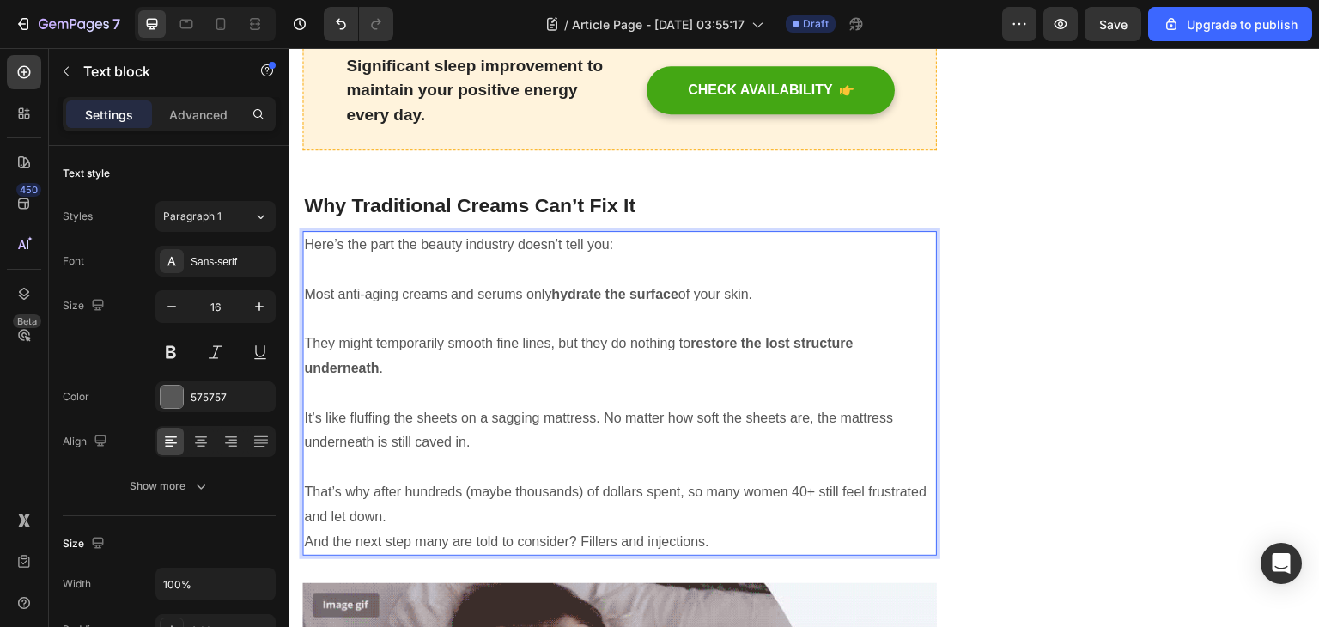
click at [472, 509] on p "That’s why after hundreds (maybe thousands) of dollars spent, so many women 40+…" at bounding box center [619, 505] width 631 height 50
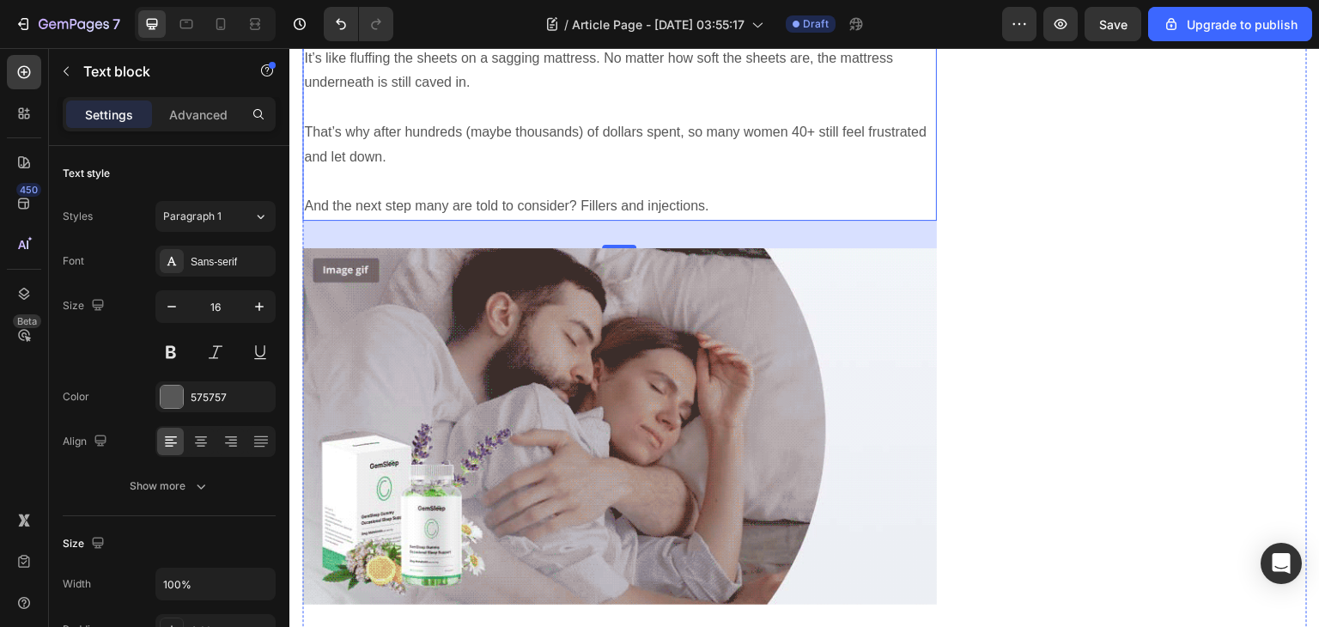
scroll to position [2107, 0]
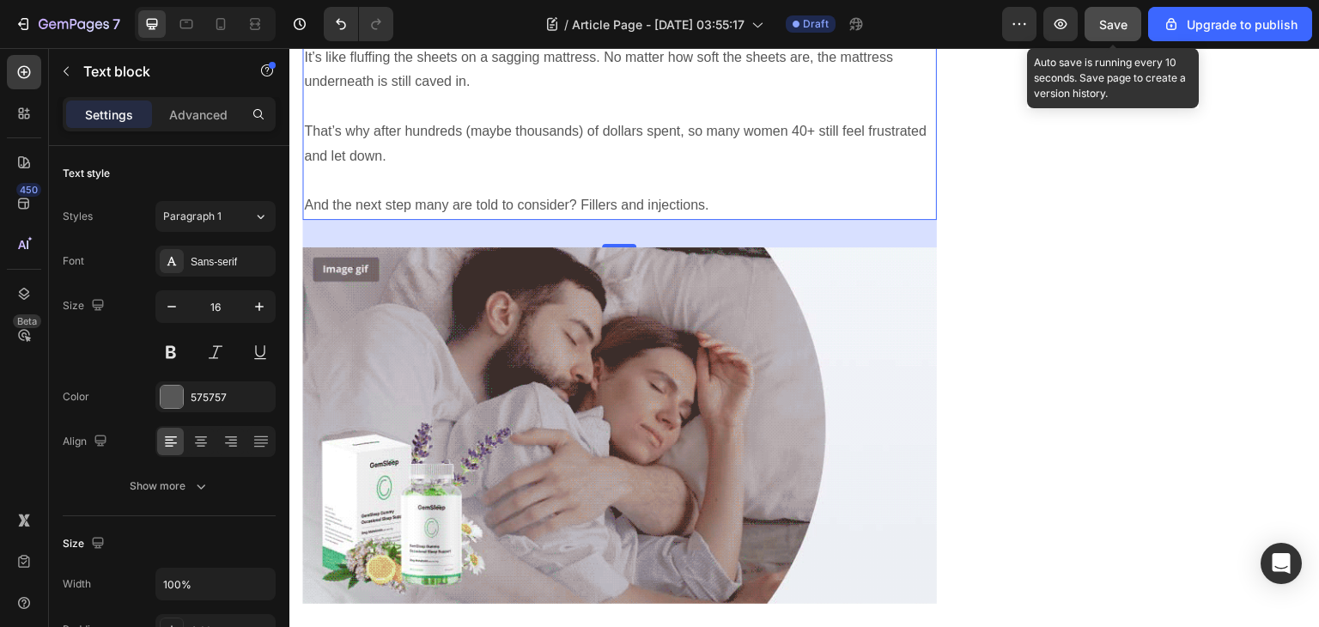
click at [1118, 25] on span "Save" at bounding box center [1114, 24] width 28 height 15
